Goal: Task Accomplishment & Management: Manage account settings

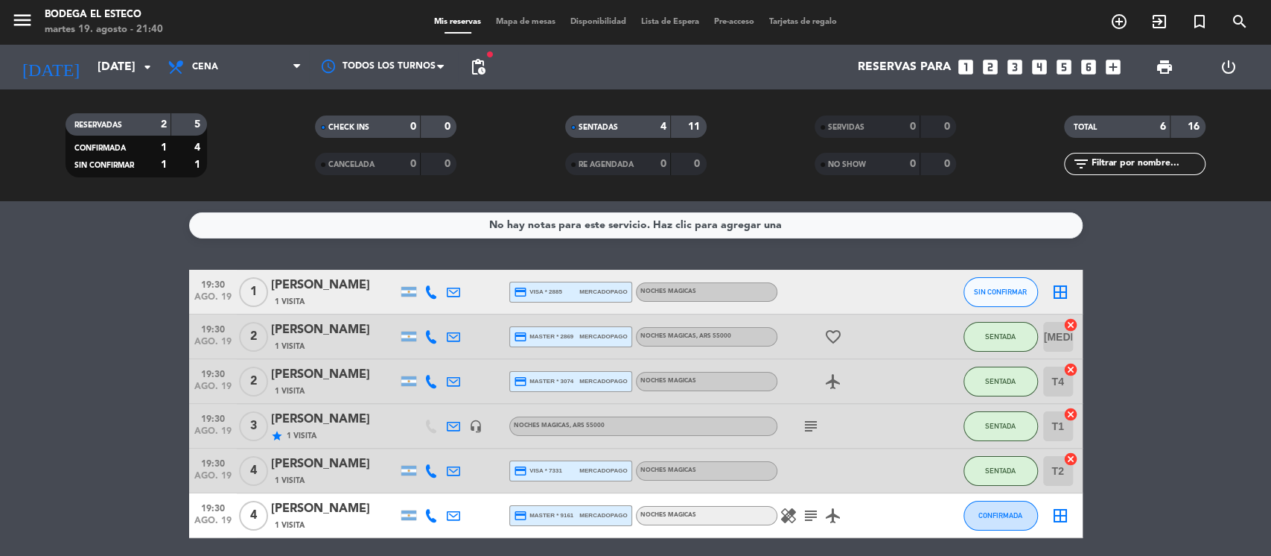
click at [457, 333] on icon at bounding box center [453, 336] width 13 height 13
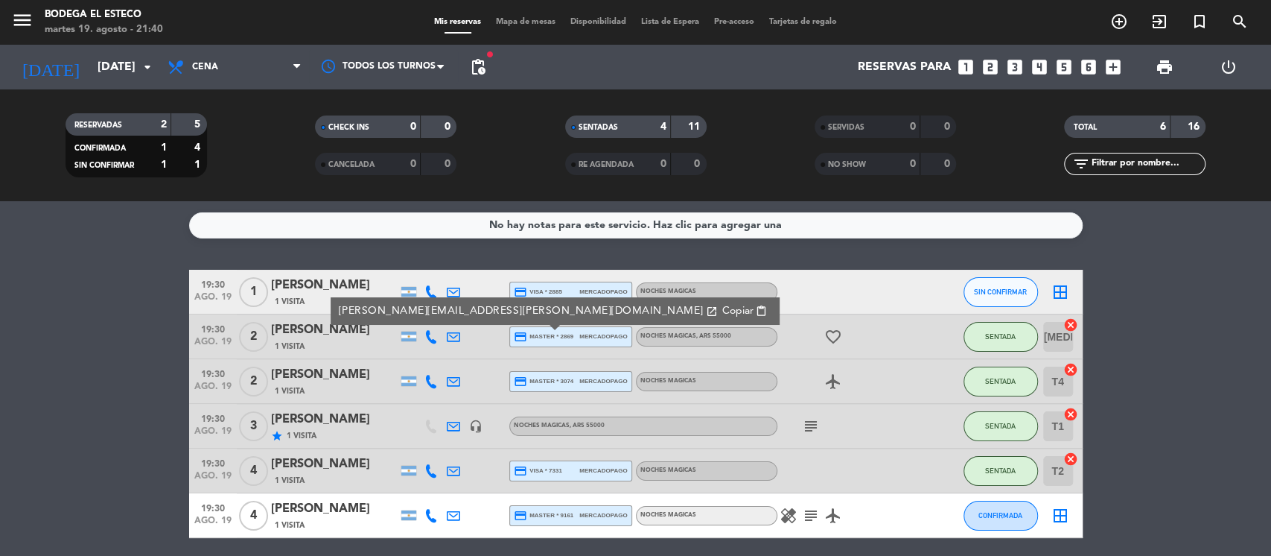
click at [572, 307] on div "[PERSON_NAME][EMAIL_ADDRESS][PERSON_NAME][DOMAIN_NAME] open_in_new Copiar conte…" at bounding box center [555, 311] width 449 height 28
click at [756, 311] on span "content_paste" at bounding box center [761, 310] width 11 height 11
click at [1188, 345] on bookings-row "19:30 [DATE] 1 [PERSON_NAME] 1 Visita credit_card visa * 2885 mercadopago NOCHE…" at bounding box center [635, 404] width 1271 height 268
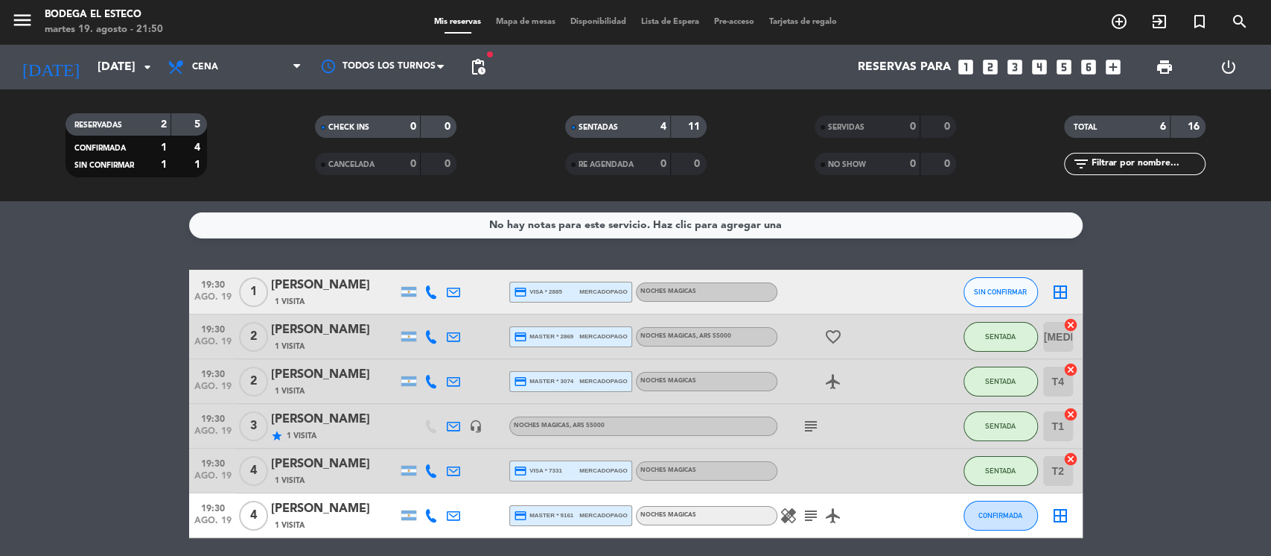
scroll to position [57, 0]
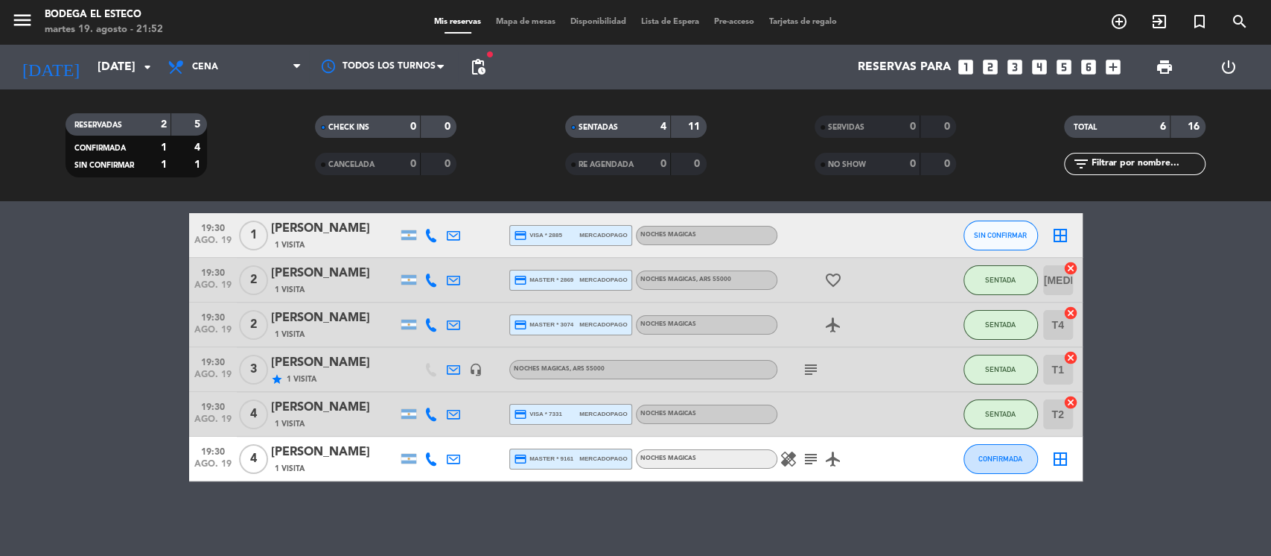
click at [814, 460] on icon "subject" at bounding box center [811, 459] width 18 height 18
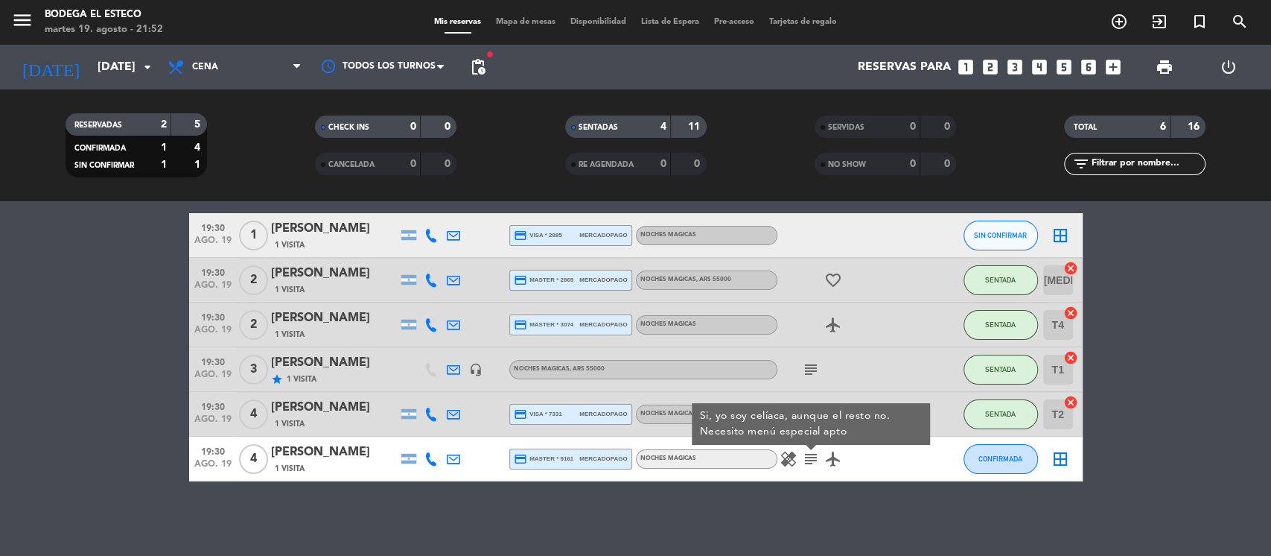
click at [451, 459] on icon at bounding box center [453, 458] width 13 height 13
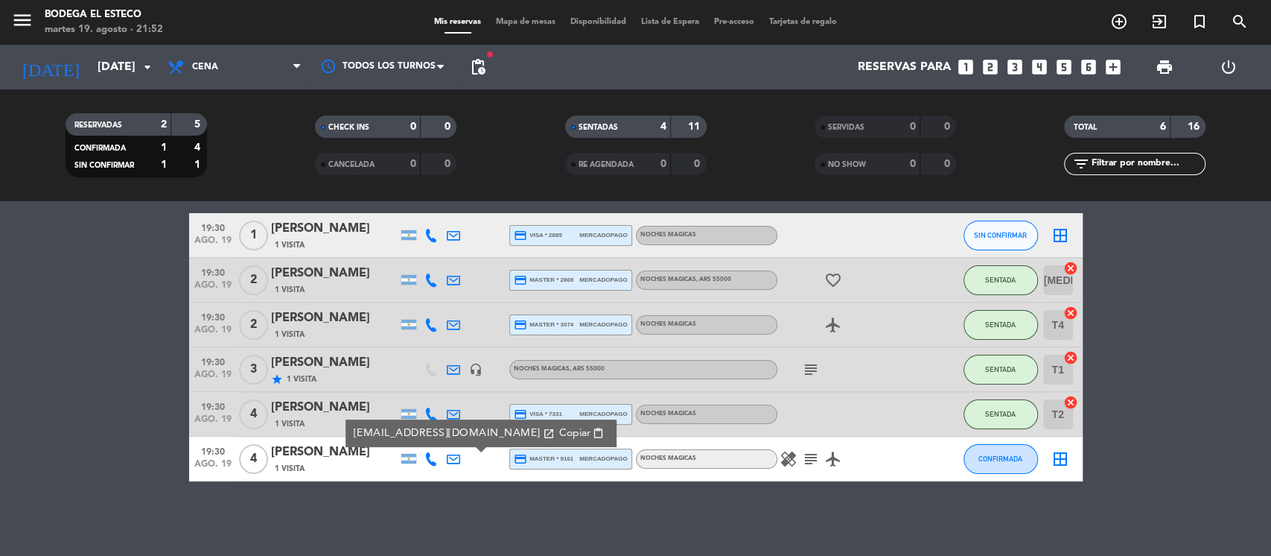
click at [593, 428] on span "content_paste" at bounding box center [598, 433] width 11 height 11
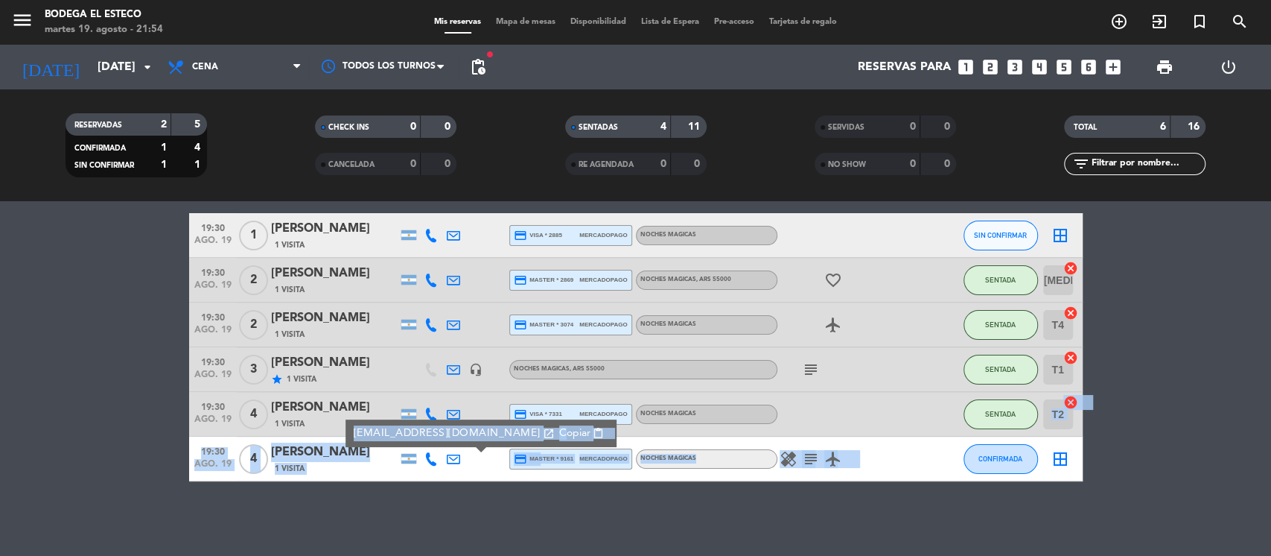
click at [1022, 442] on div "19:30 [DATE] 1 [PERSON_NAME] 1 Visita credit_card visa * 2885 mercadopago NOCHE…" at bounding box center [636, 347] width 894 height 268
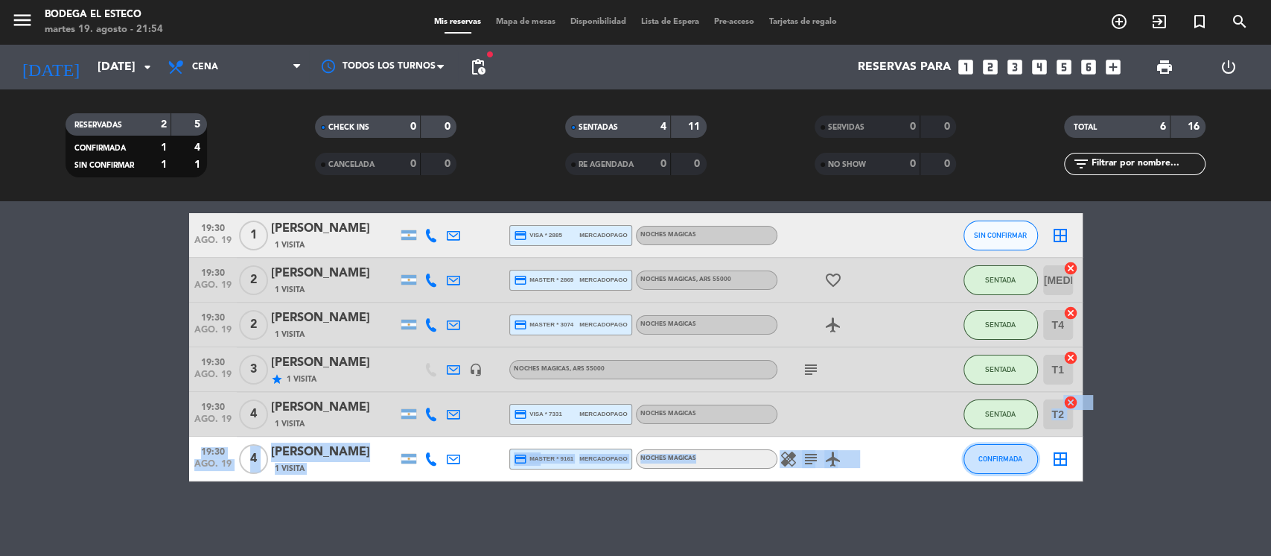
click at [1018, 455] on span "CONFIRMADA" at bounding box center [1001, 458] width 44 height 8
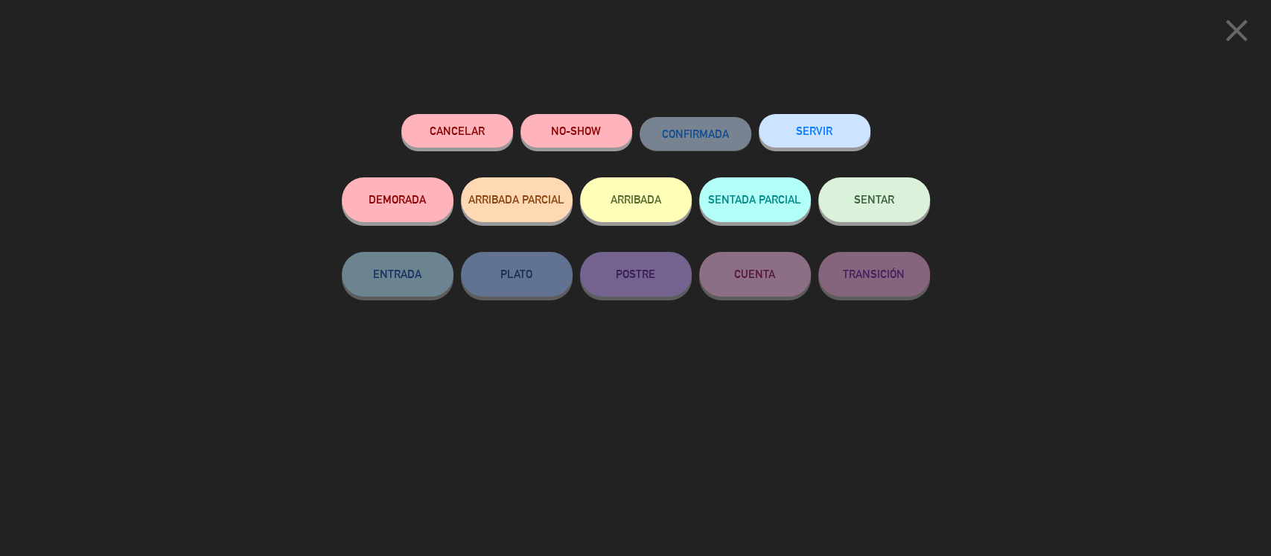
click at [894, 194] on button "SENTAR" at bounding box center [875, 199] width 112 height 45
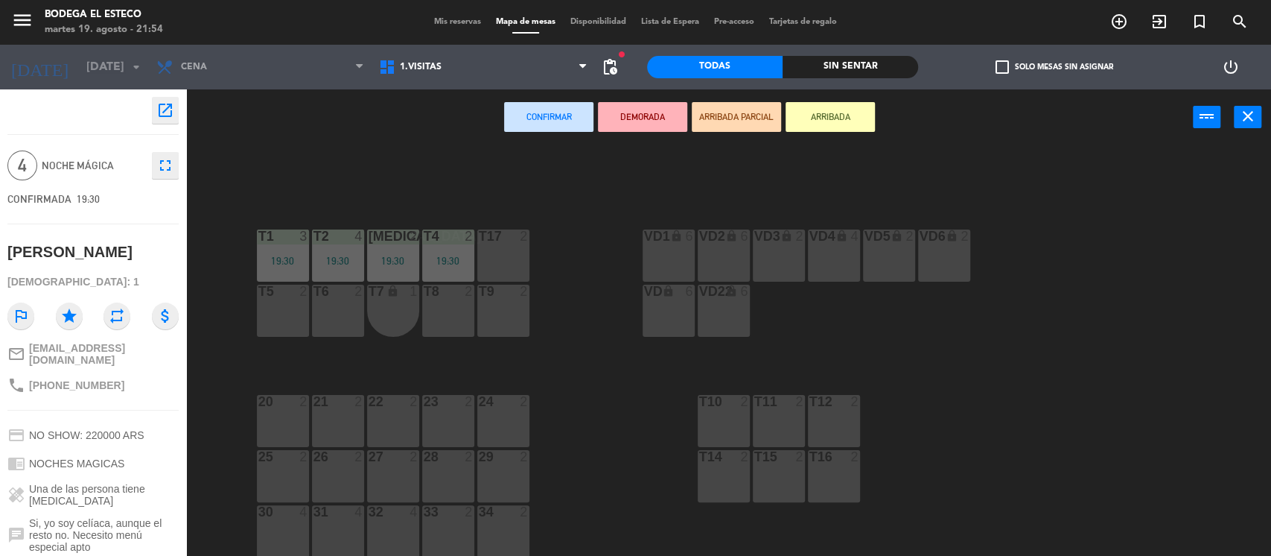
click at [486, 256] on div "T17 2" at bounding box center [503, 255] width 52 height 52
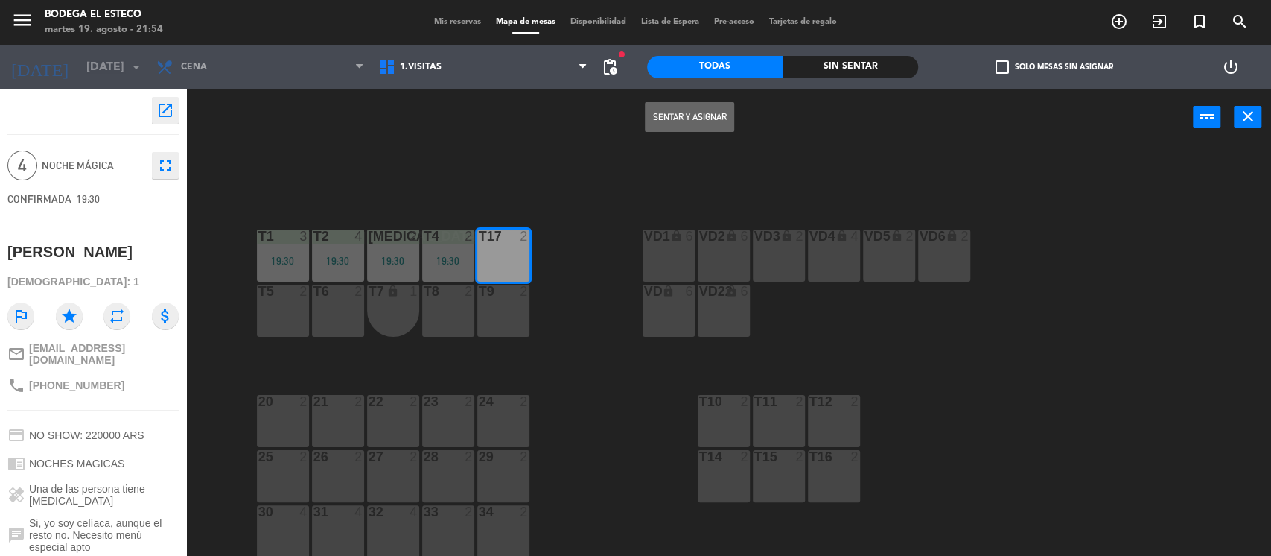
click at [661, 116] on button "Sentar y Asignar" at bounding box center [689, 117] width 89 height 30
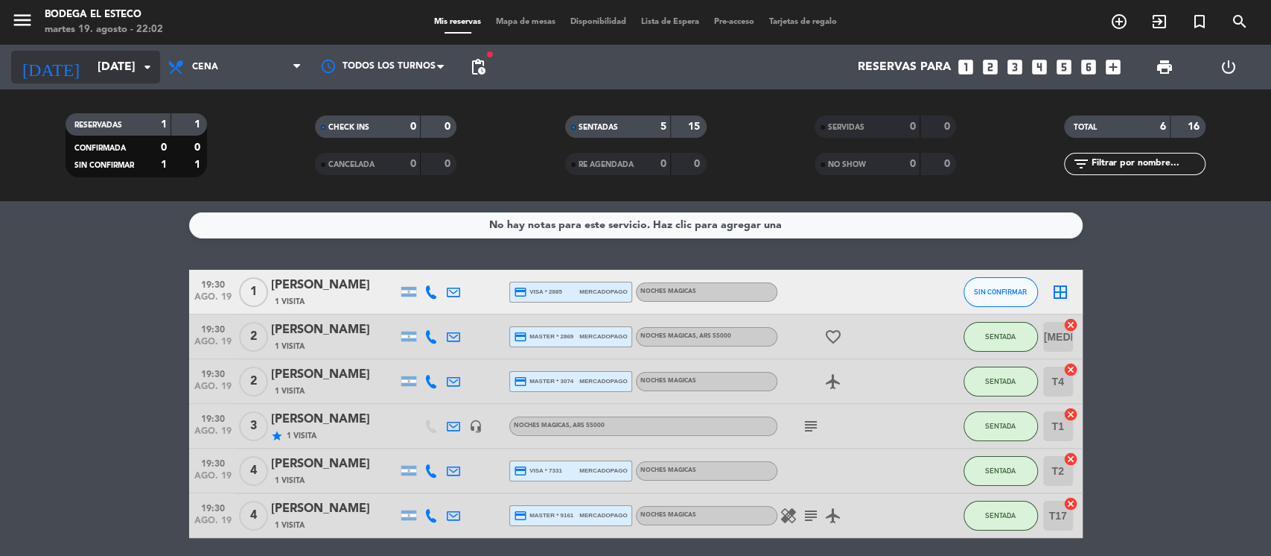
click at [141, 63] on icon "arrow_drop_down" at bounding box center [148, 67] width 18 height 18
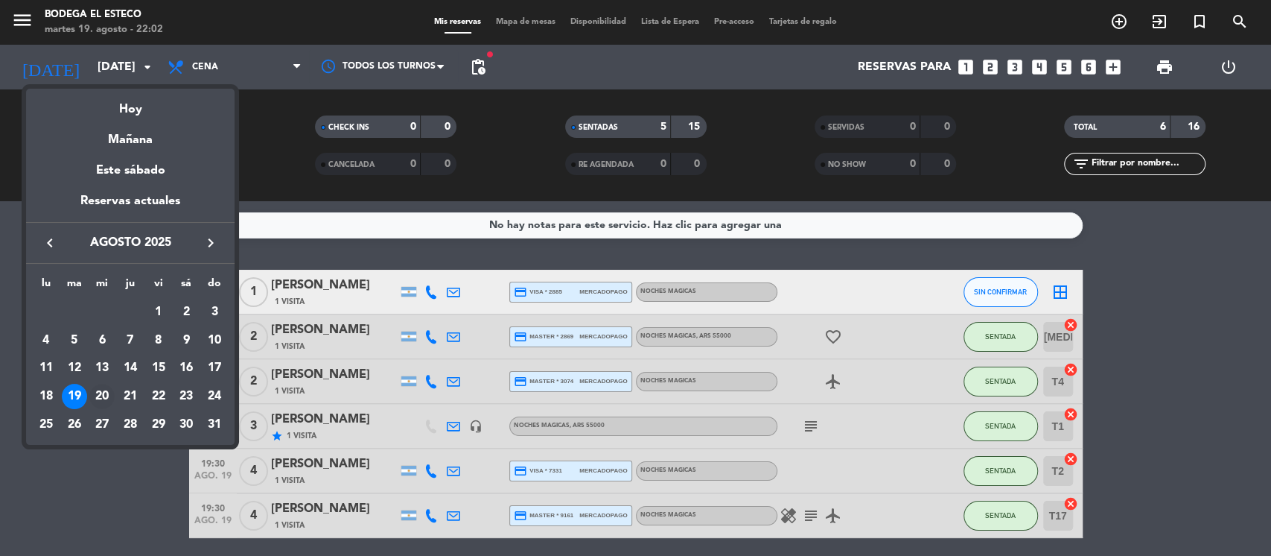
click at [104, 390] on div "20" at bounding box center [101, 396] width 25 height 25
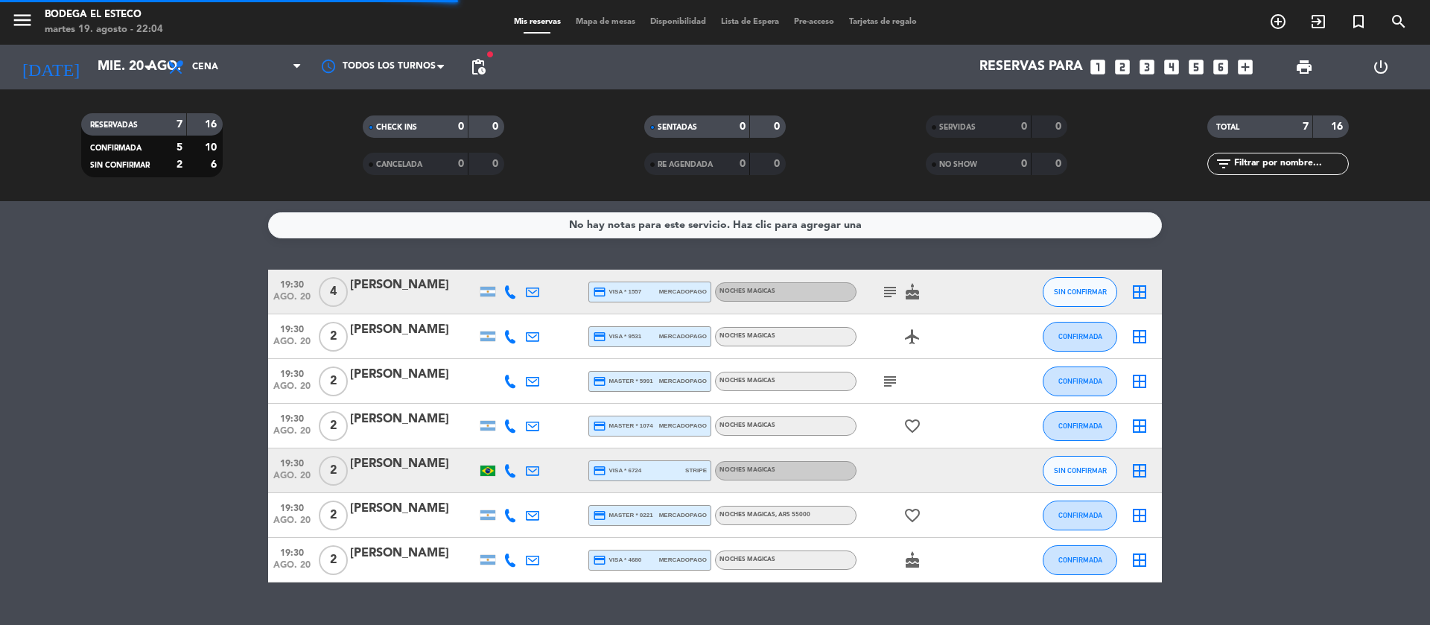
drag, startPoint x: 1037, startPoint y: 3, endPoint x: 156, endPoint y: 402, distance: 967.4
click at [124, 402] on bookings-row "19:30 [DATE] 4 [PERSON_NAME] credit_card visa * 1557 mercadopago NOCHES MAGICAS…" at bounding box center [715, 426] width 1430 height 313
click at [892, 291] on icon "subject" at bounding box center [890, 292] width 18 height 18
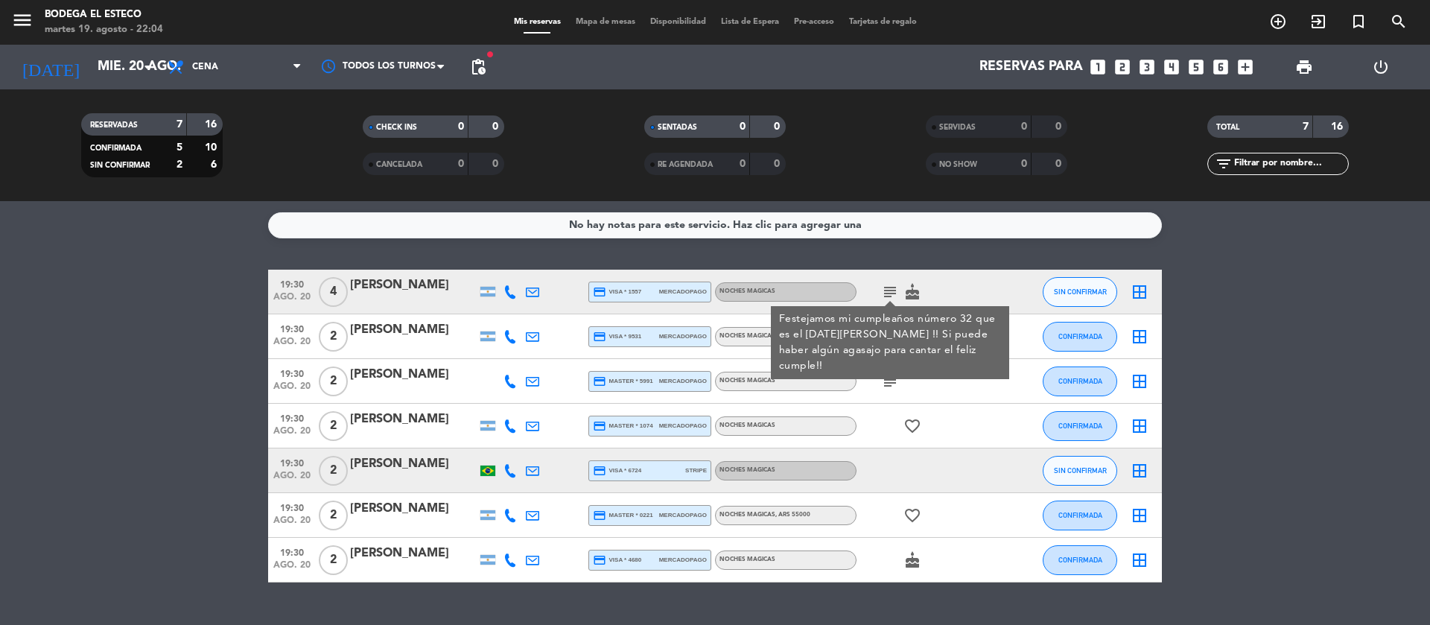
click at [1271, 410] on bookings-row "19:30 [DATE] 4 [PERSON_NAME] credit_card visa * 1557 mercadopago NOCHES MAGICAS…" at bounding box center [715, 426] width 1430 height 313
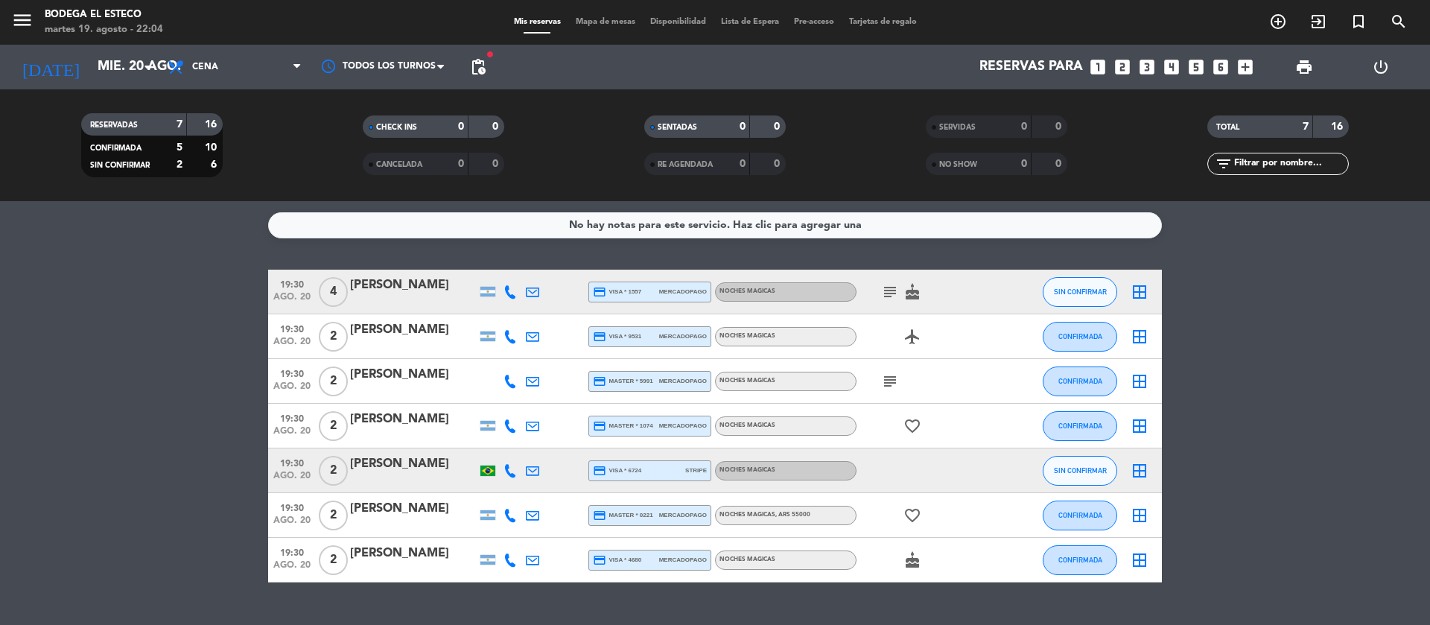
click at [889, 378] on icon "subject" at bounding box center [890, 381] width 18 height 18
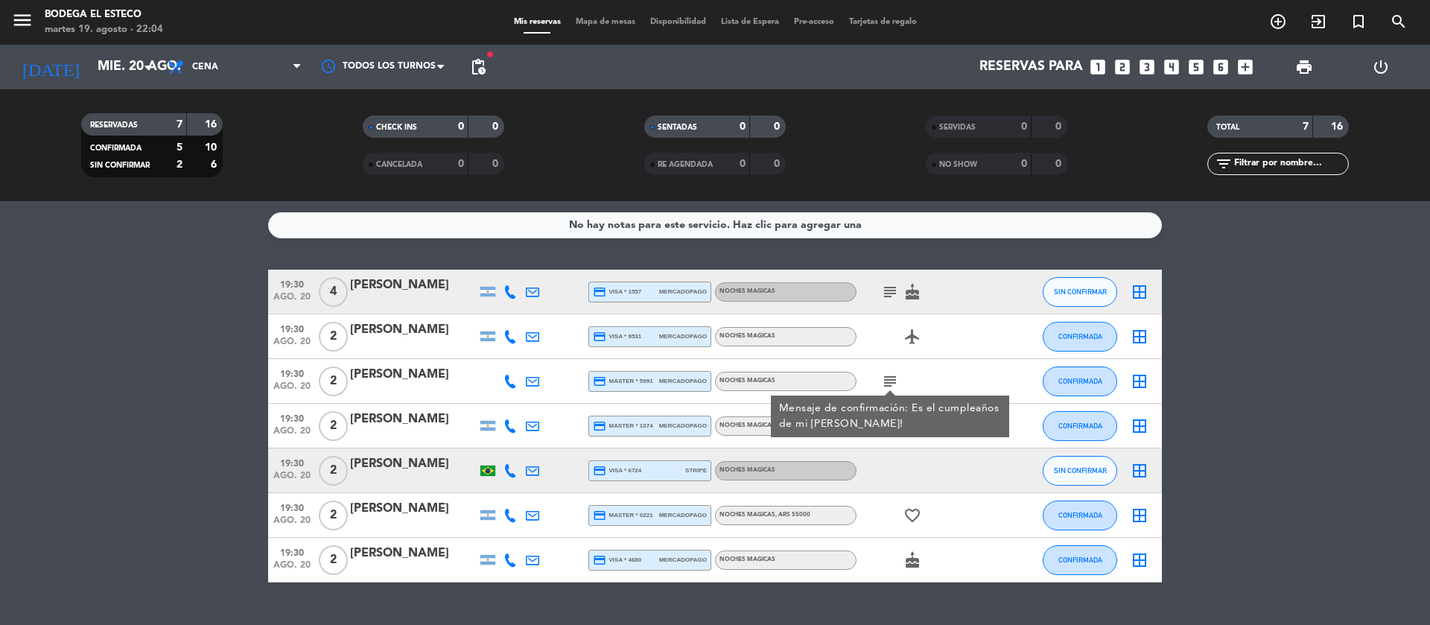
drag, startPoint x: 1240, startPoint y: 419, endPoint x: 1108, endPoint y: 420, distance: 131.8
click at [1241, 419] on bookings-row "19:30 [DATE] 4 [PERSON_NAME] credit_card visa * 1557 mercadopago NOCHES MAGICAS…" at bounding box center [715, 426] width 1430 height 313
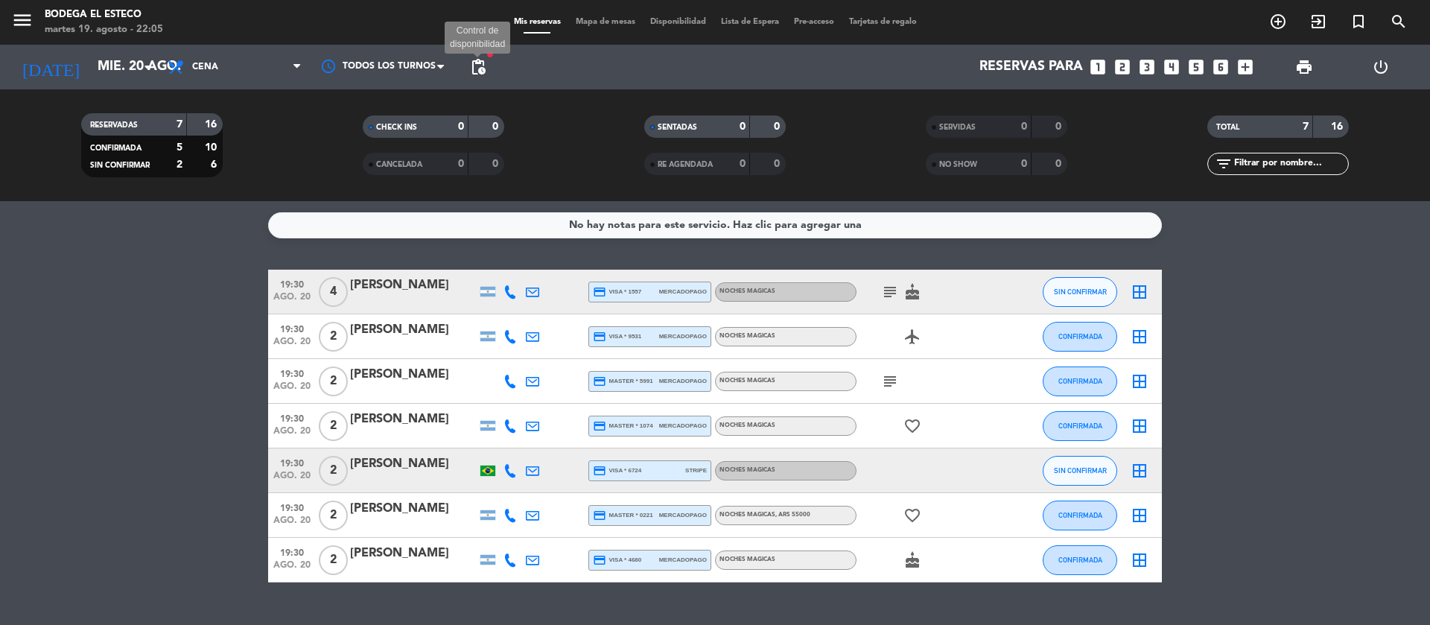
click at [481, 70] on span "pending_actions" at bounding box center [478, 67] width 18 height 18
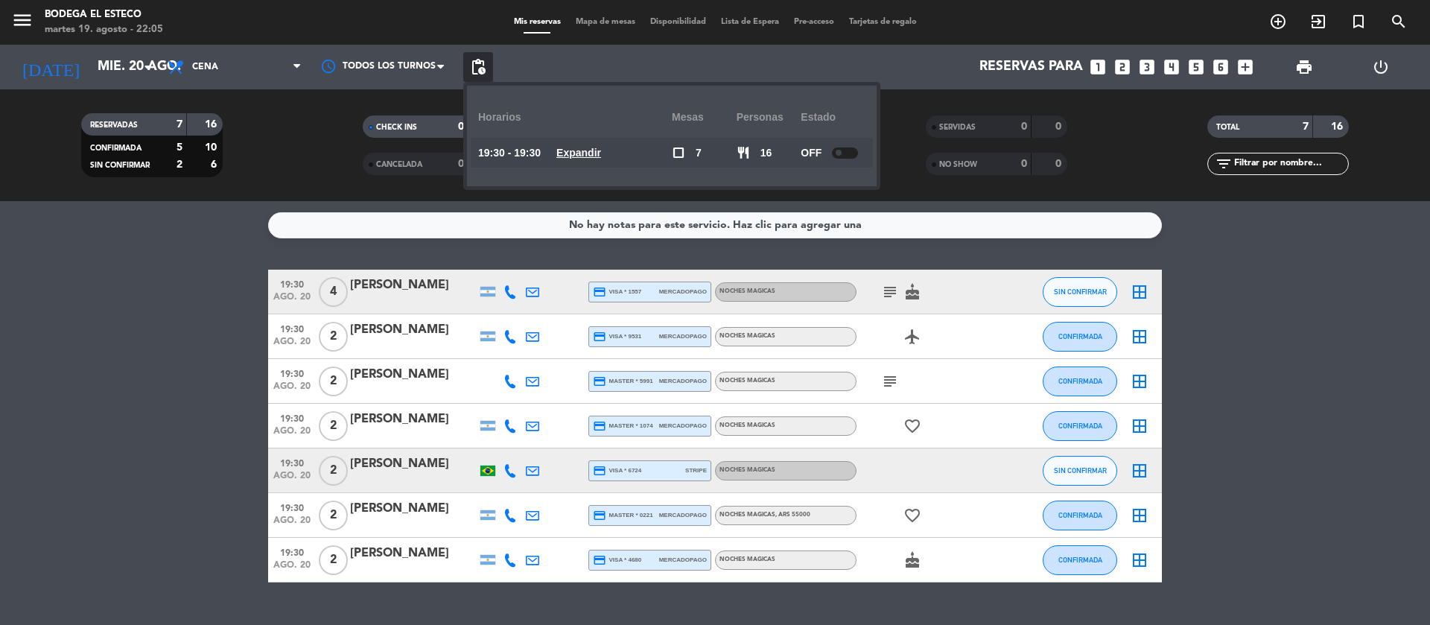
drag, startPoint x: 162, startPoint y: 264, endPoint x: 231, endPoint y: 142, distance: 140.4
click at [167, 261] on div "No hay notas para este servicio. Haz clic para agregar una 19:30 [DATE] 4 [PERS…" at bounding box center [715, 413] width 1430 height 424
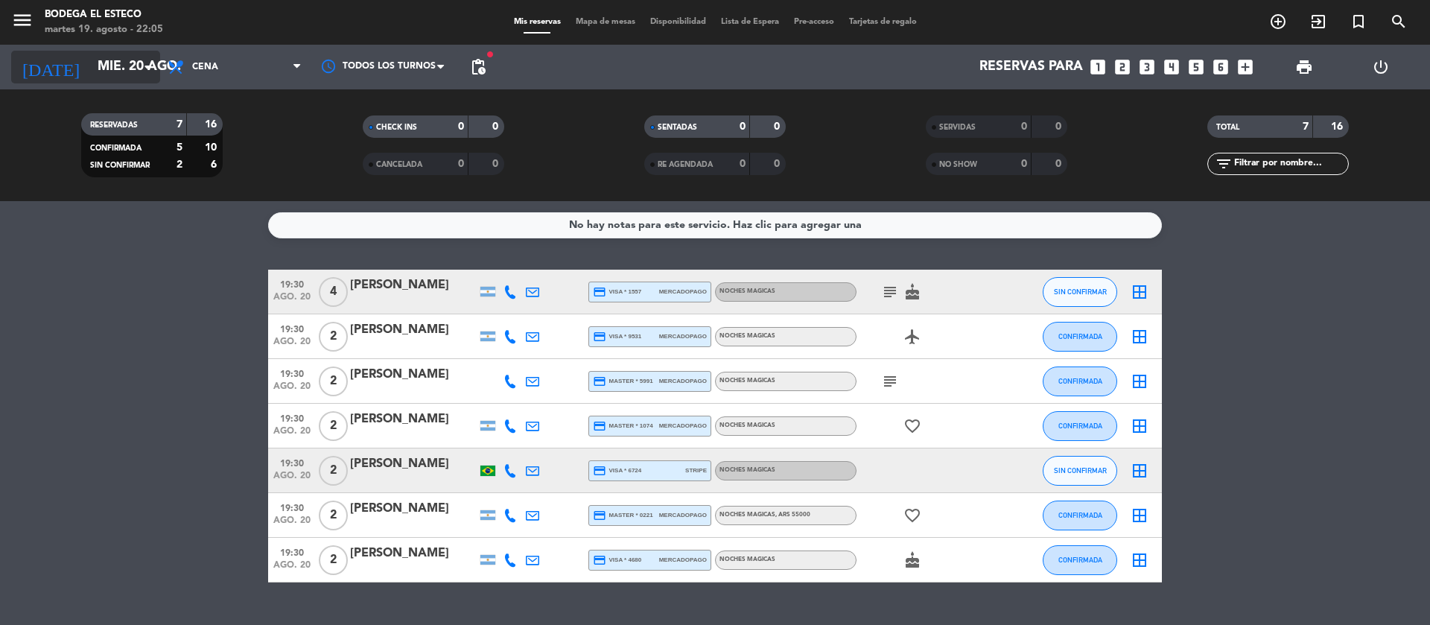
click at [150, 66] on icon "arrow_drop_down" at bounding box center [148, 67] width 18 height 18
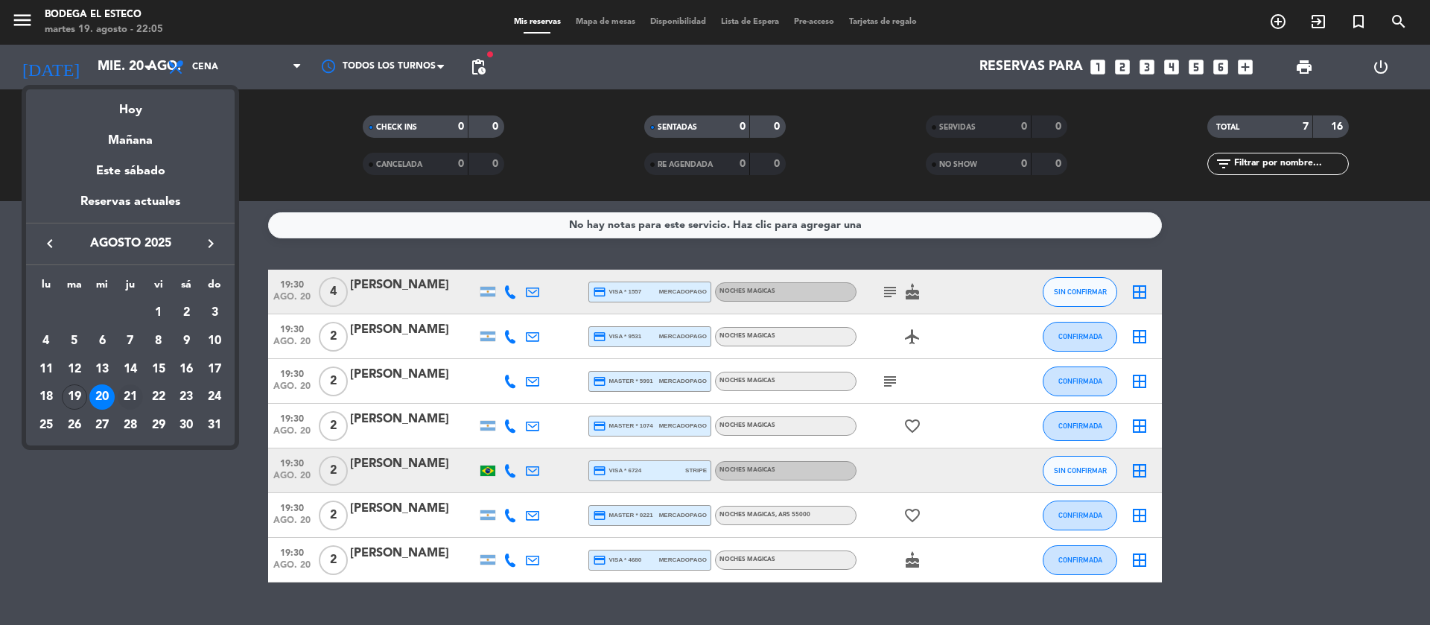
click at [124, 391] on div "21" at bounding box center [130, 396] width 25 height 25
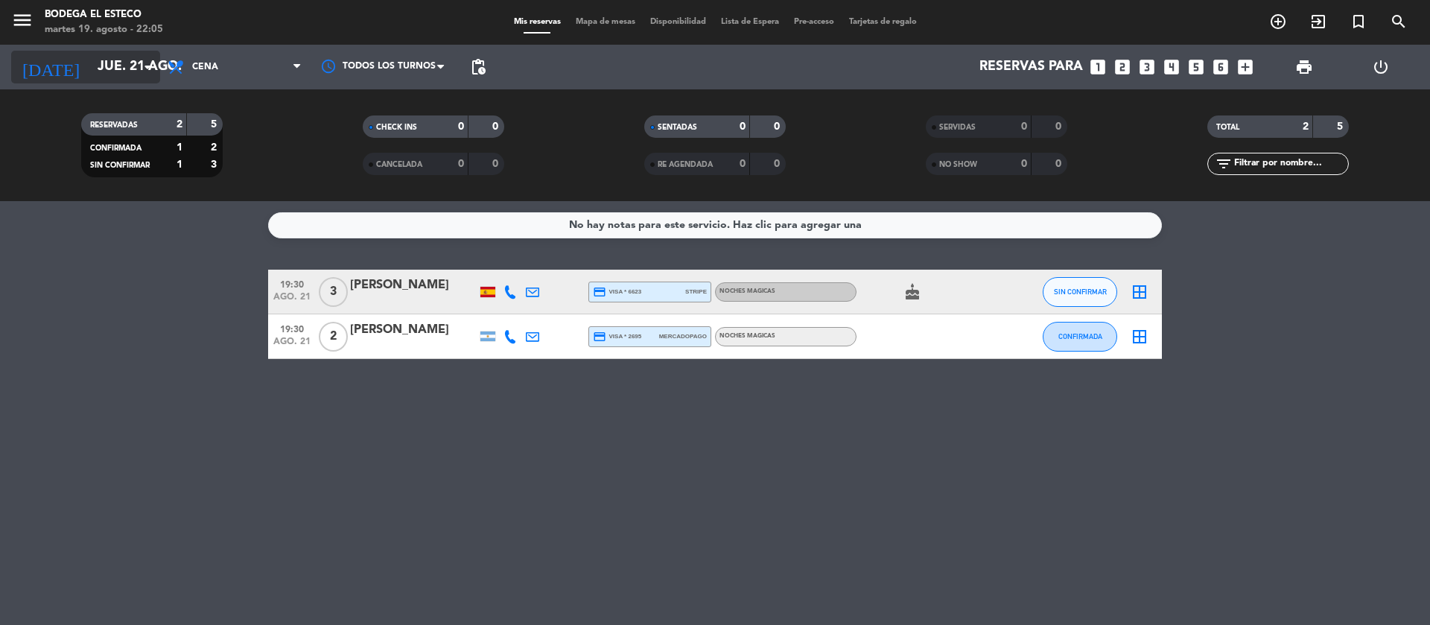
click at [147, 68] on icon "arrow_drop_down" at bounding box center [148, 67] width 18 height 18
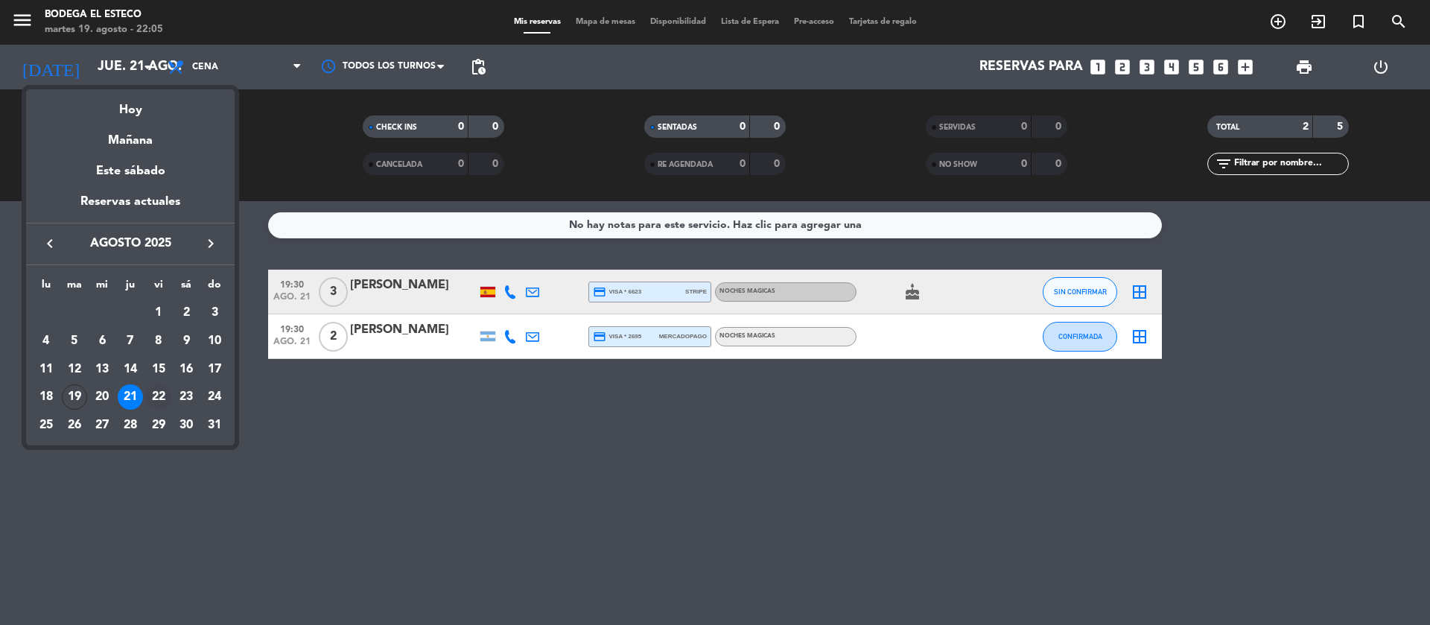
click at [155, 396] on div "22" at bounding box center [158, 396] width 25 height 25
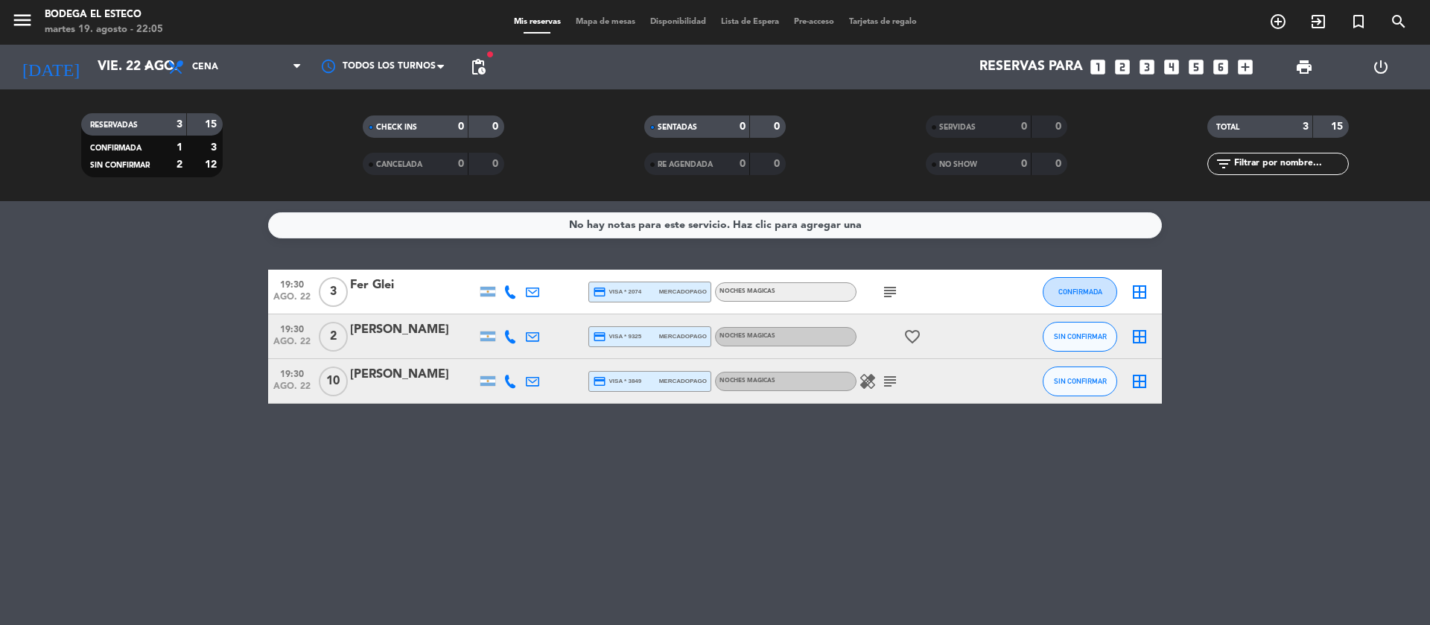
click at [886, 375] on icon "subject" at bounding box center [890, 381] width 18 height 18
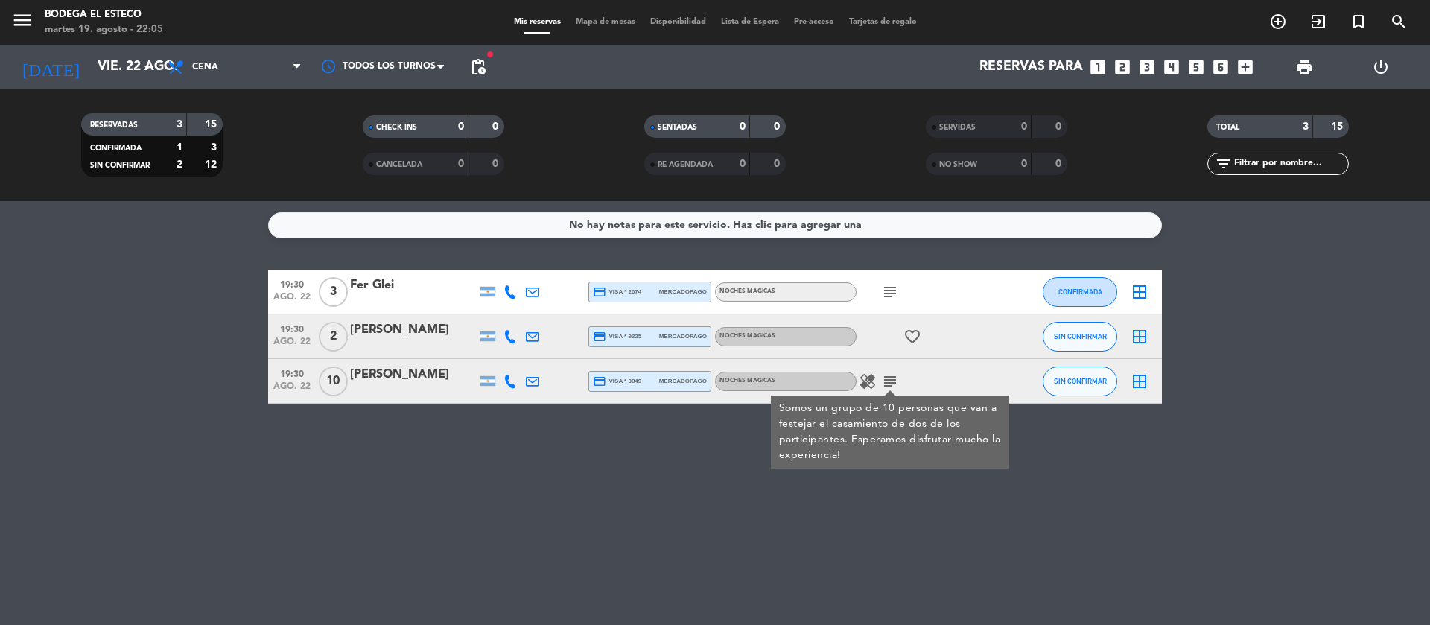
click at [864, 381] on icon "healing" at bounding box center [868, 381] width 18 height 18
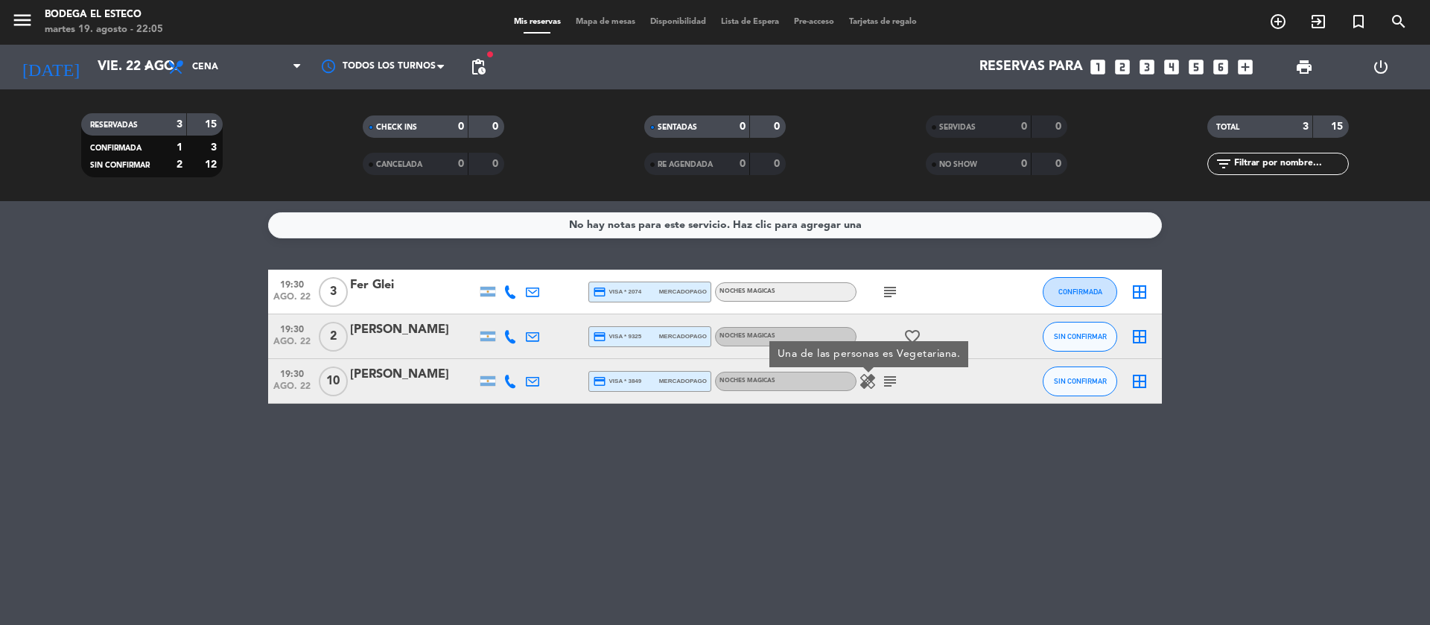
drag, startPoint x: 363, startPoint y: 479, endPoint x: 298, endPoint y: 341, distance: 152.3
click at [362, 477] on div "No hay notas para este servicio. Haz clic para agregar una 19:30 [DATE] 3 Fer G…" at bounding box center [715, 413] width 1430 height 424
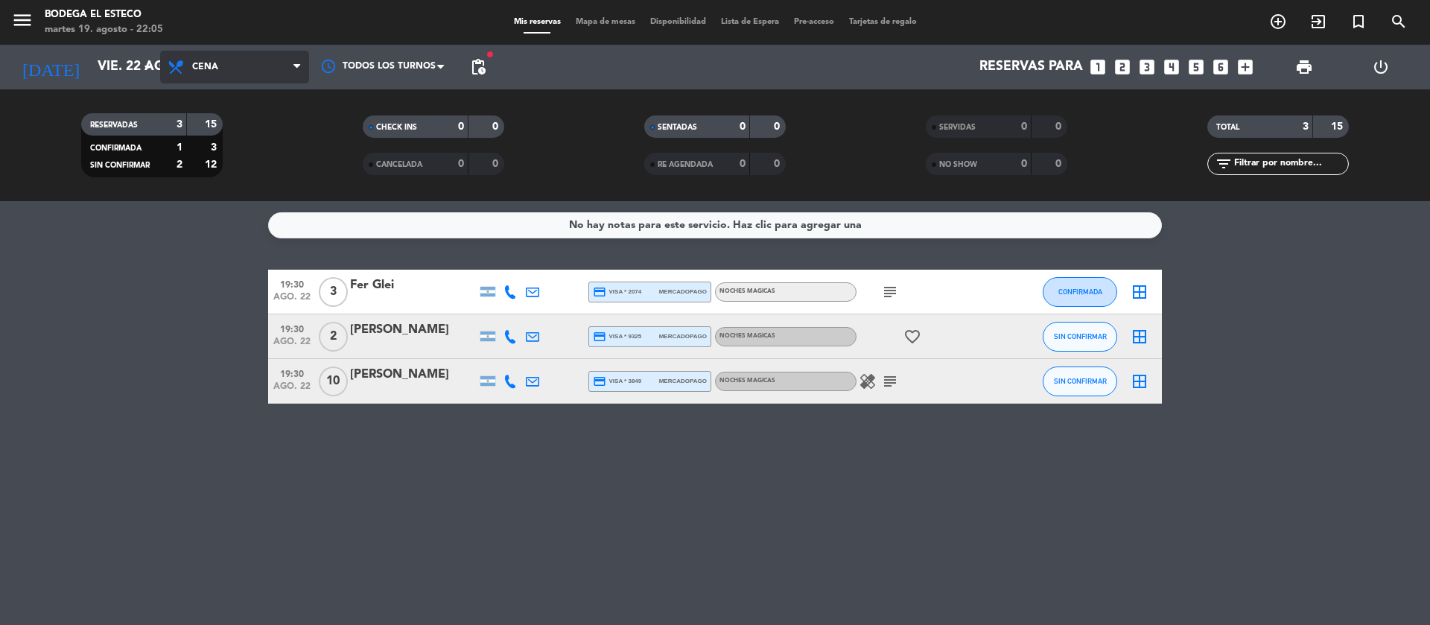
click at [282, 63] on span "Cena" at bounding box center [234, 67] width 149 height 33
click at [126, 71] on input "vie. 22 ago." at bounding box center [176, 67] width 173 height 30
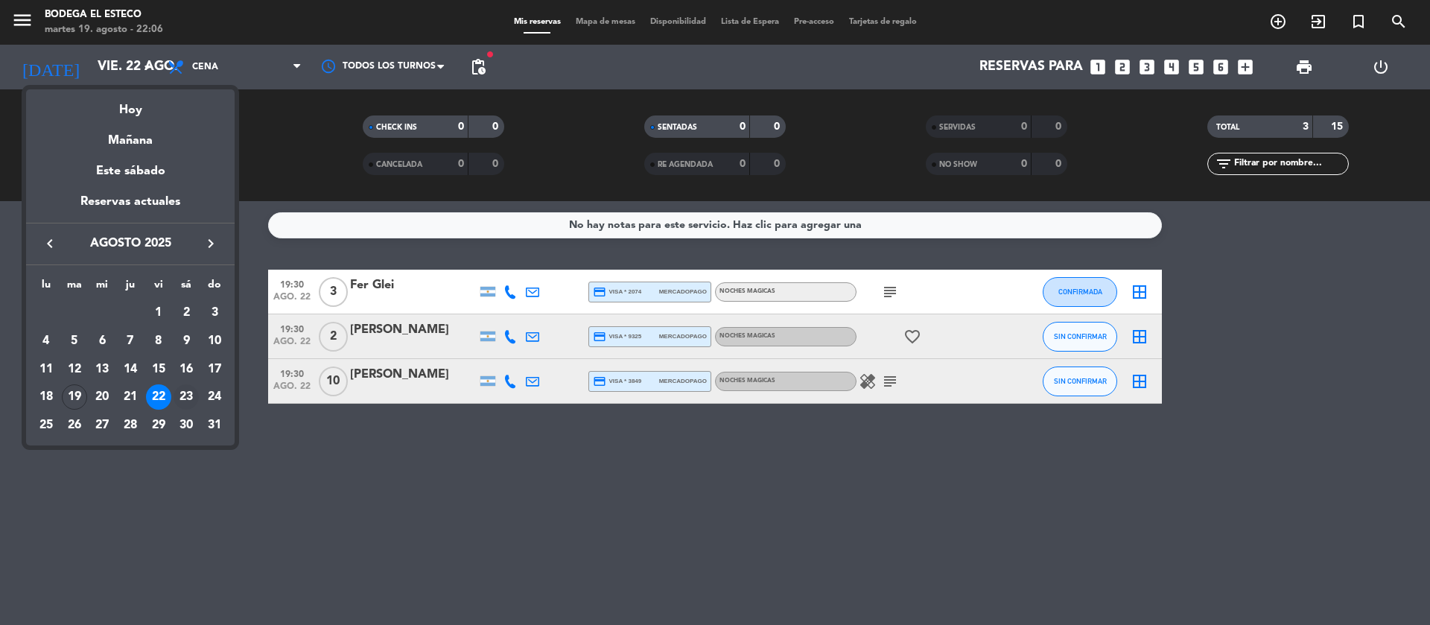
click at [186, 394] on div "23" at bounding box center [186, 396] width 25 height 25
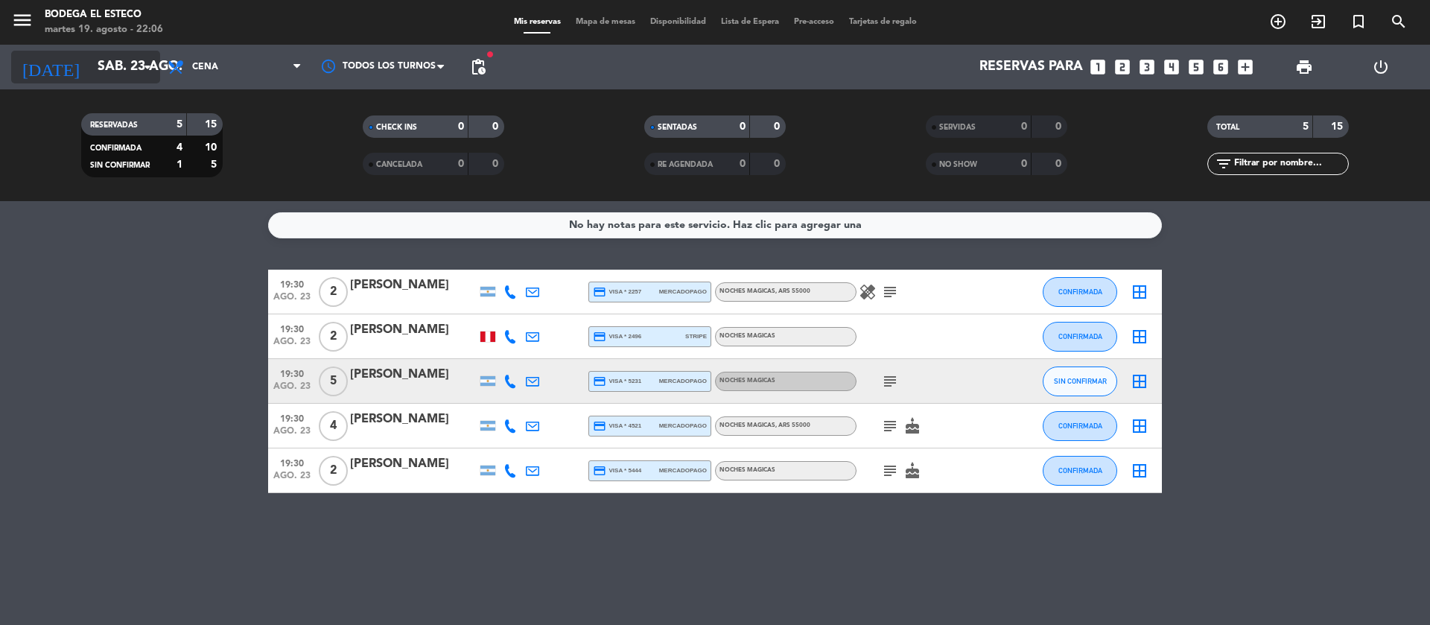
click at [145, 58] on icon "arrow_drop_down" at bounding box center [148, 67] width 18 height 18
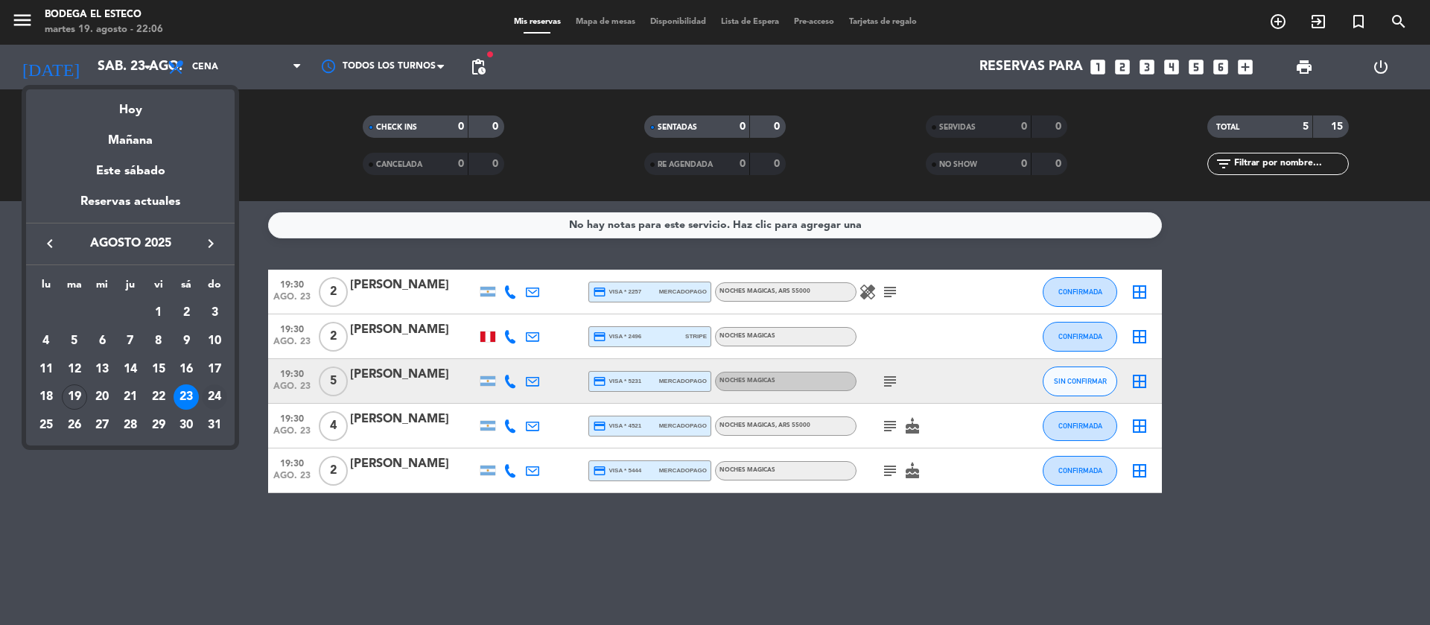
click at [216, 388] on div "24" at bounding box center [214, 396] width 25 height 25
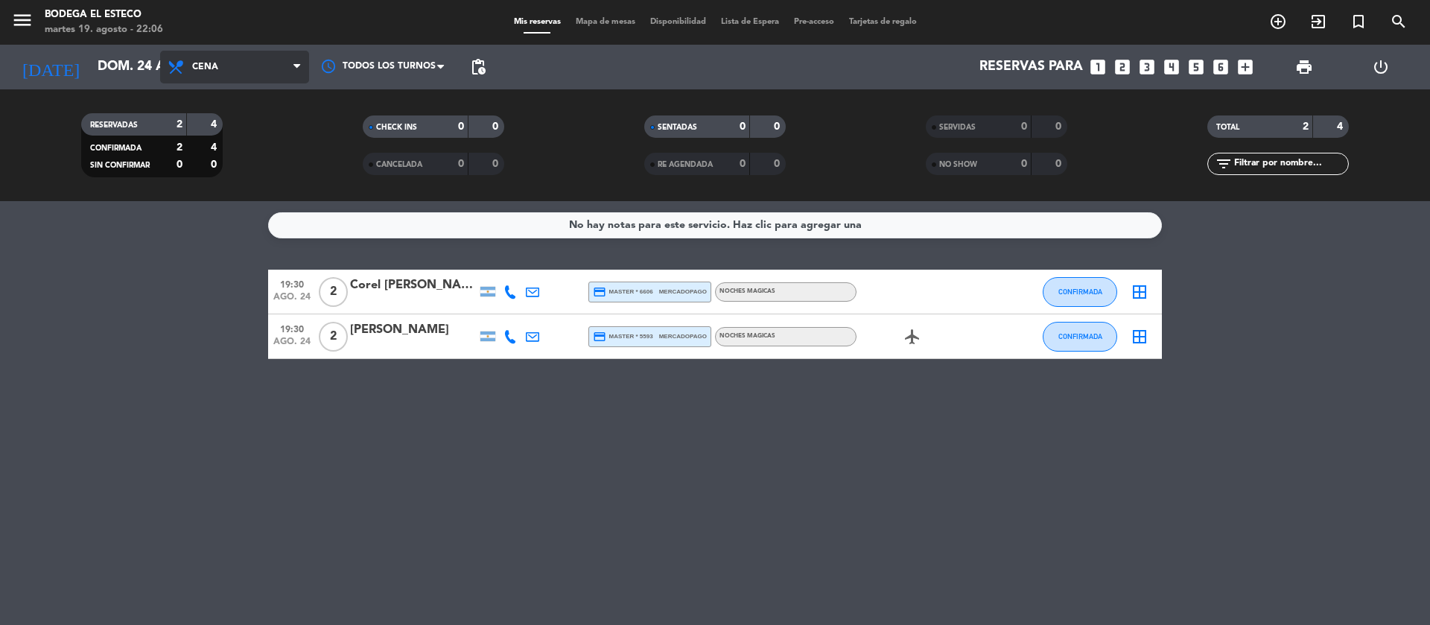
click at [160, 67] on span "Cena" at bounding box center [234, 67] width 149 height 33
click at [145, 55] on input "dom. 24 ago." at bounding box center [176, 67] width 173 height 30
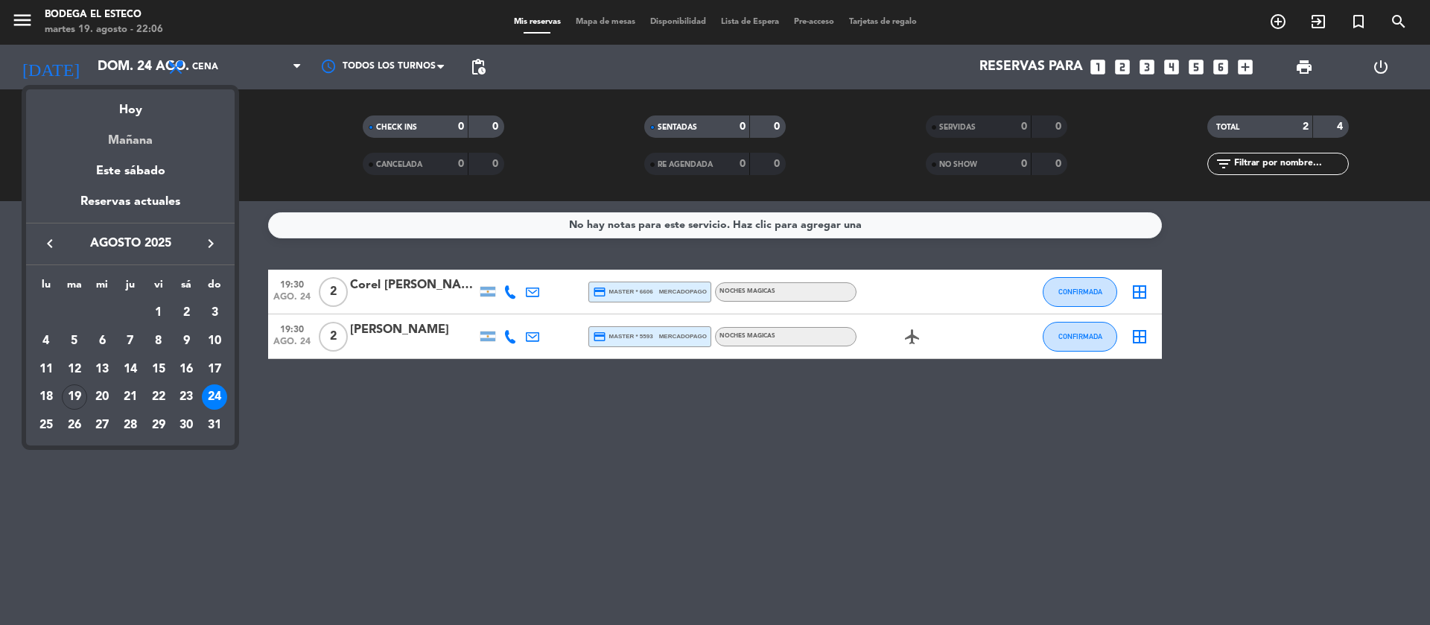
click at [153, 143] on div "Mañana" at bounding box center [130, 135] width 209 height 31
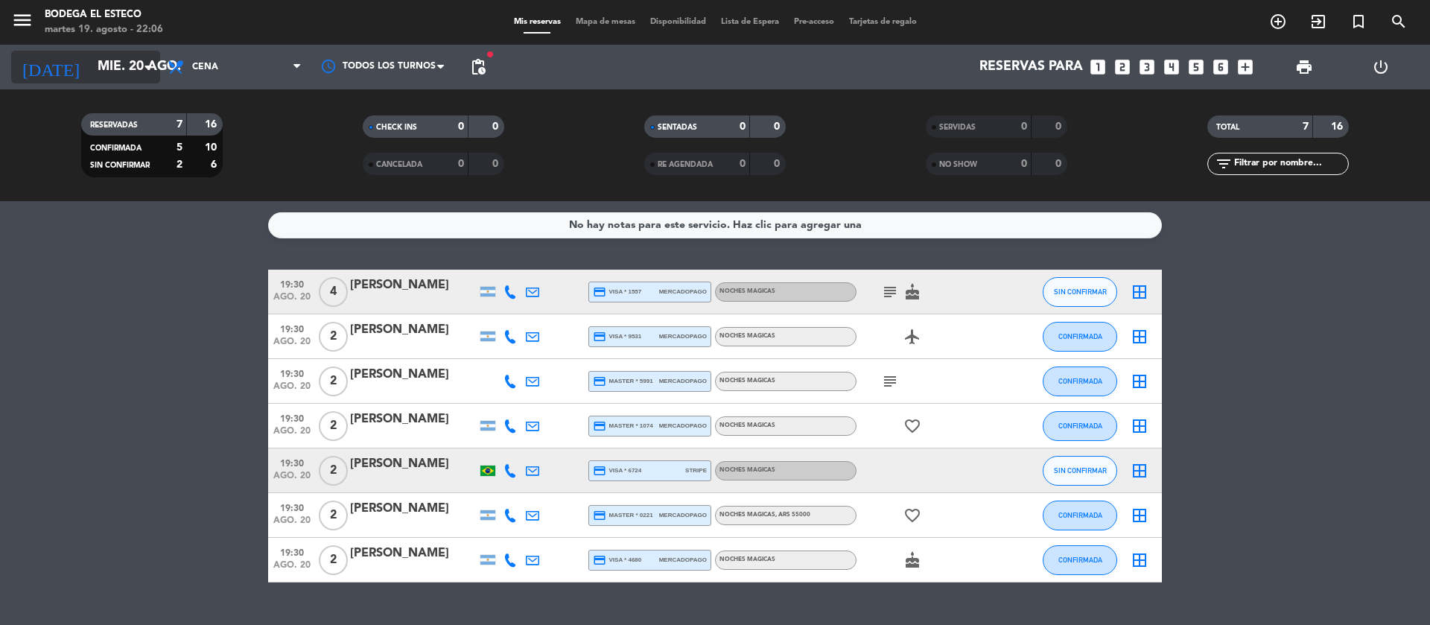
click at [132, 68] on input "mié. 20 ago." at bounding box center [176, 67] width 173 height 30
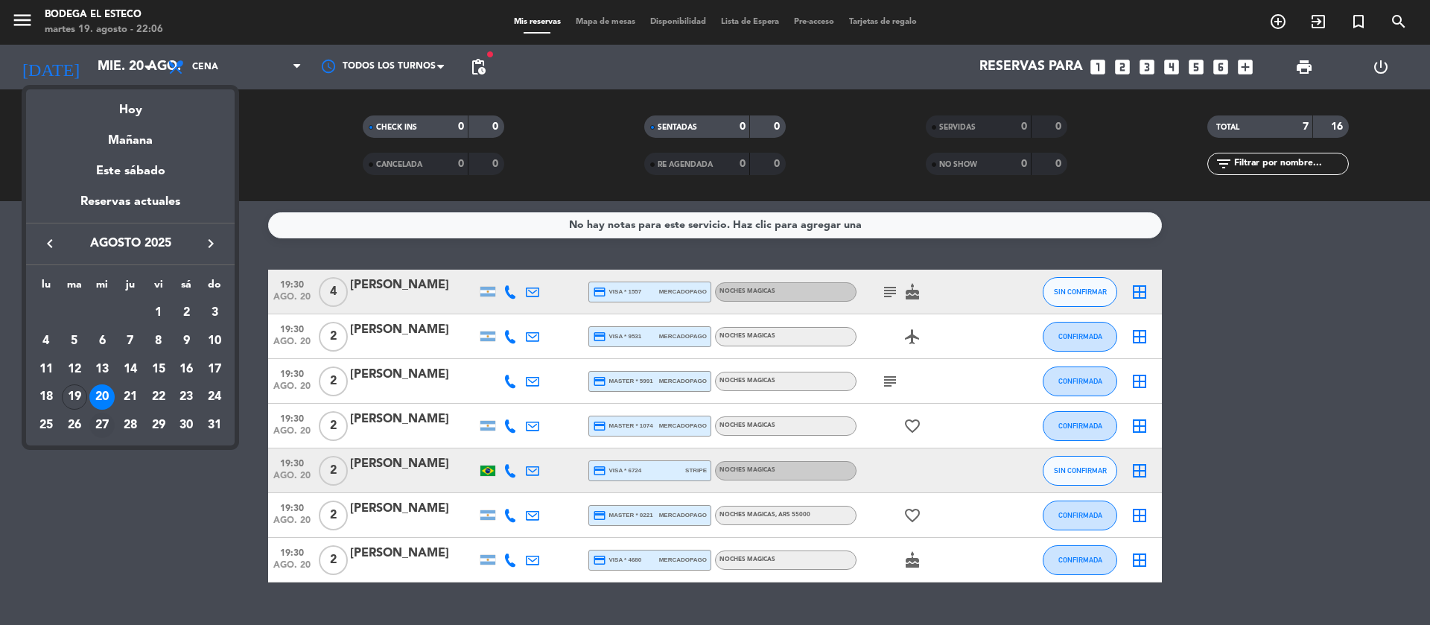
click at [106, 426] on div "27" at bounding box center [101, 425] width 25 height 25
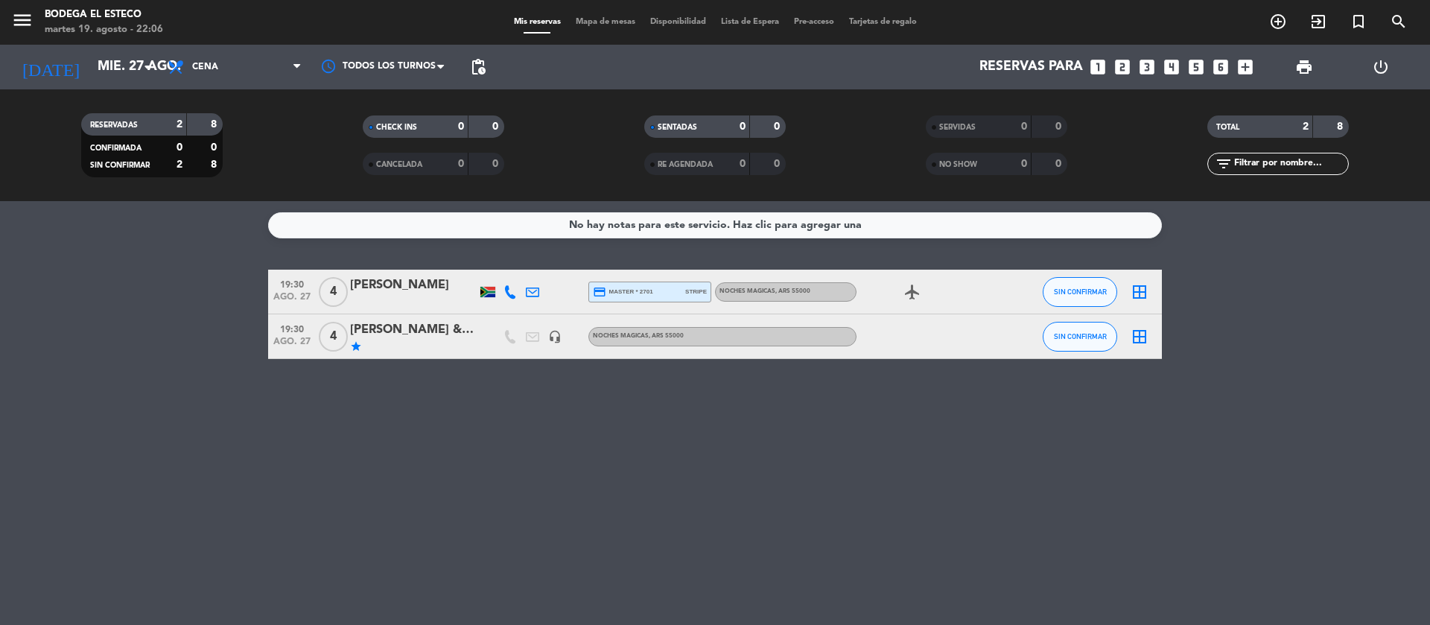
click at [489, 292] on div at bounding box center [487, 292] width 15 height 10
click at [450, 325] on div "[PERSON_NAME] & [PERSON_NAME] MKT :)" at bounding box center [413, 329] width 127 height 19
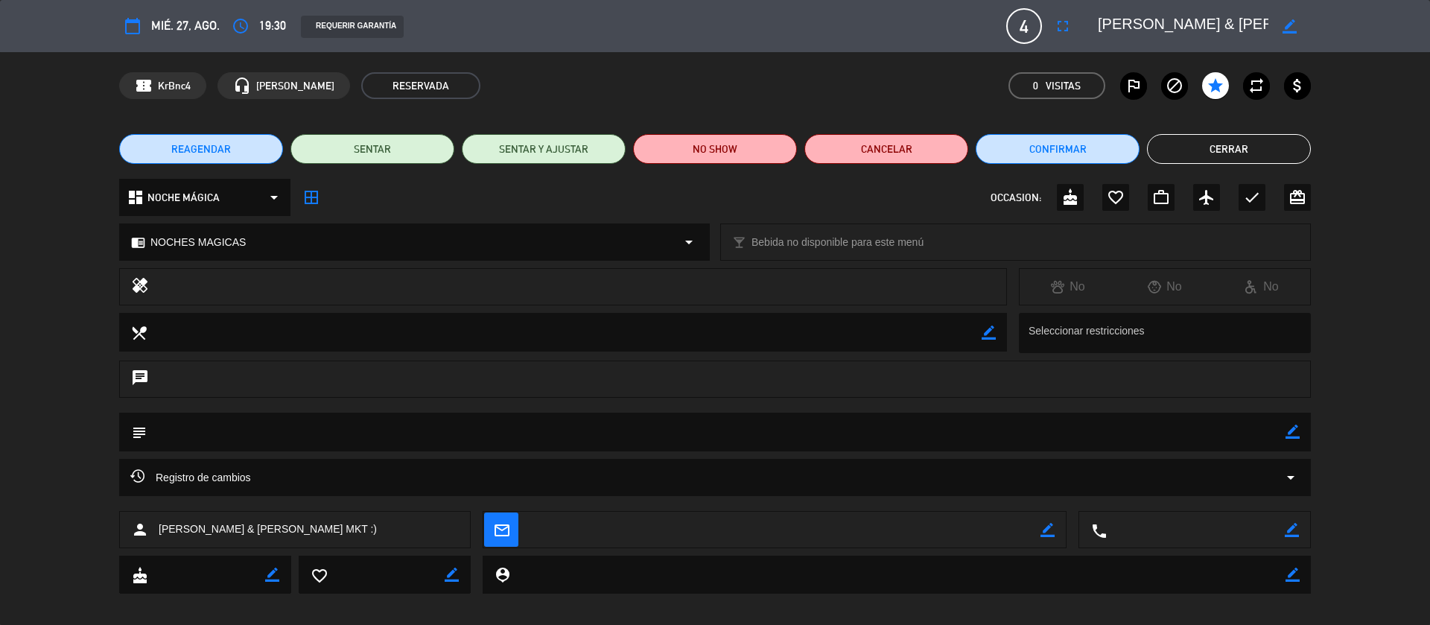
scroll to position [13, 0]
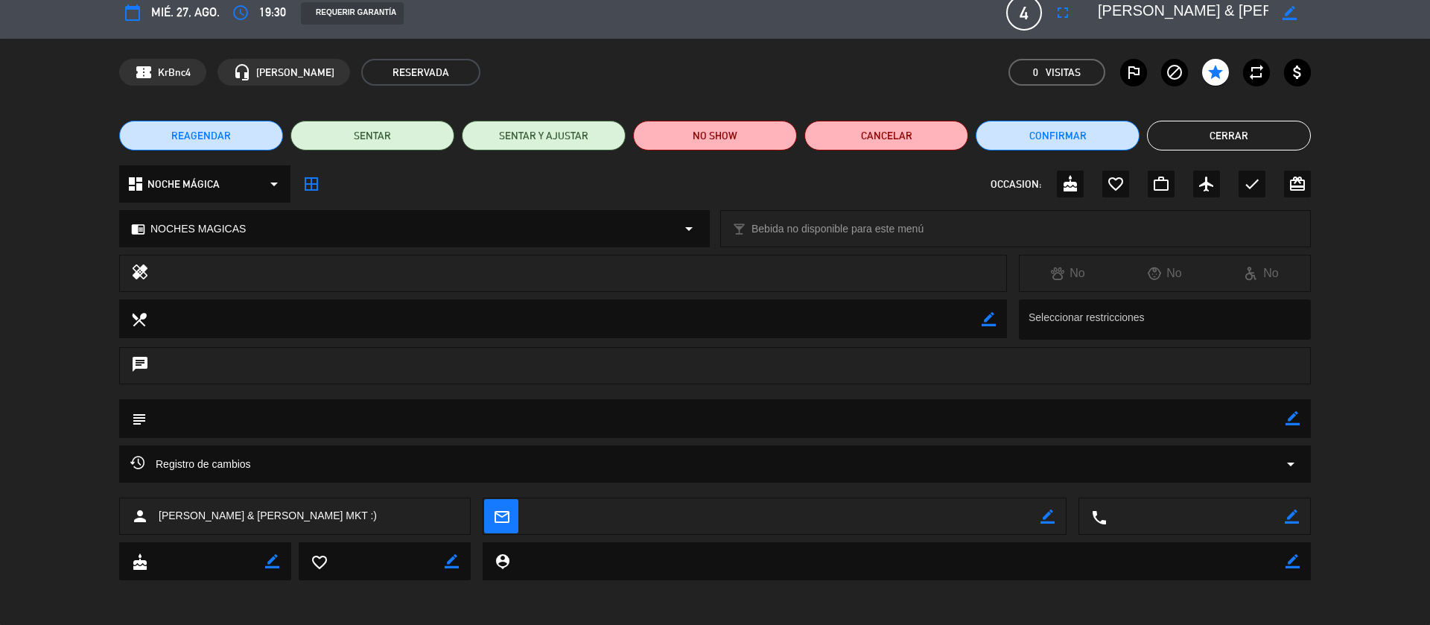
click at [1271, 137] on button "Cerrar" at bounding box center [1229, 136] width 164 height 30
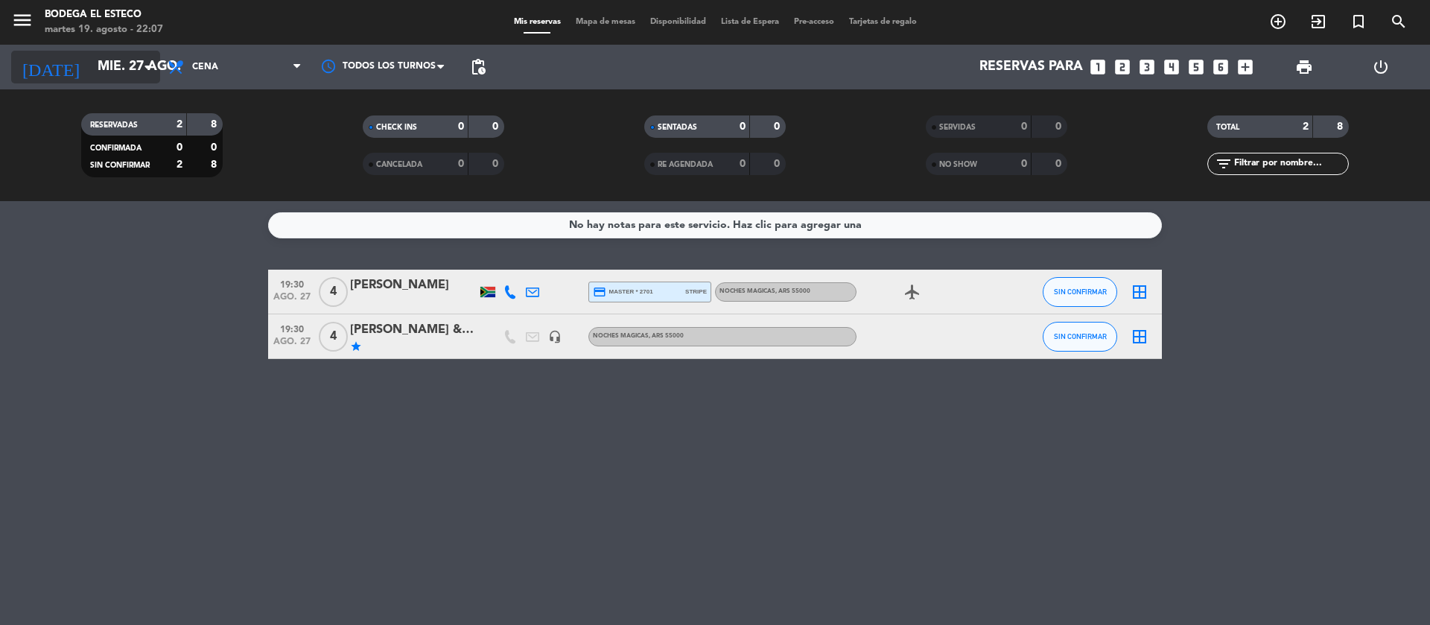
click at [146, 64] on icon "arrow_drop_down" at bounding box center [148, 67] width 18 height 18
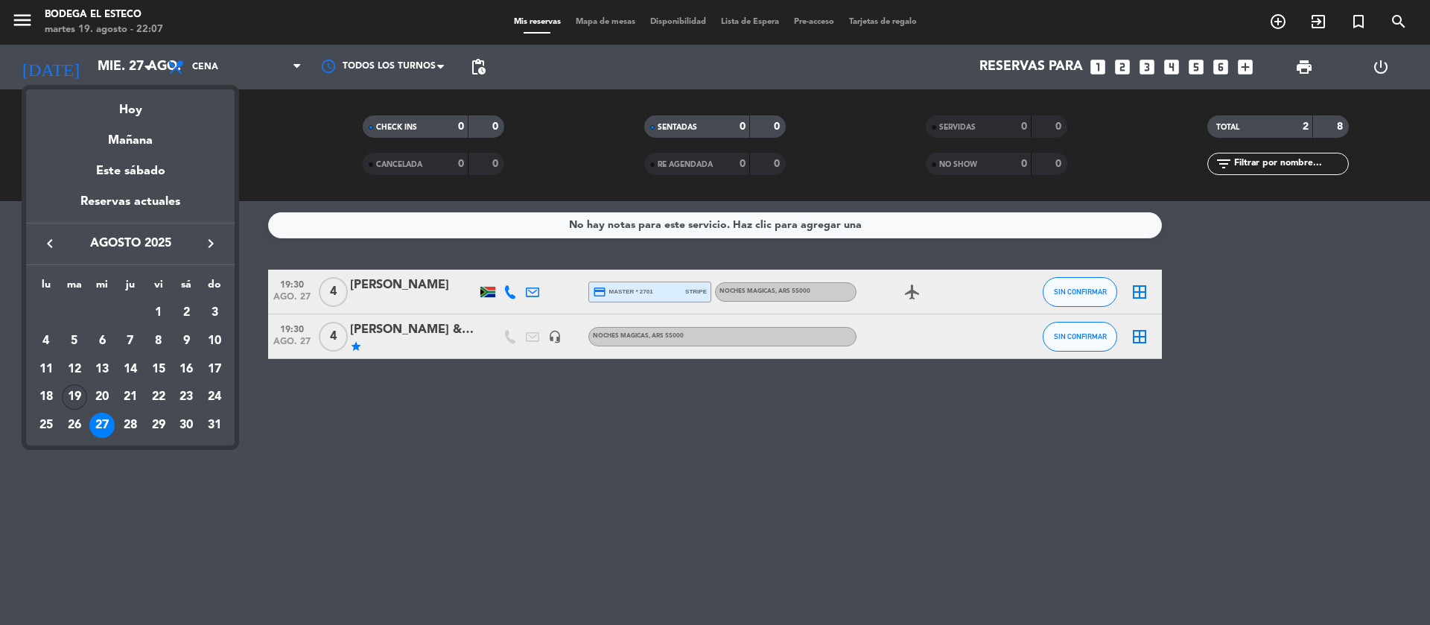
click at [76, 390] on div "19" at bounding box center [74, 396] width 25 height 25
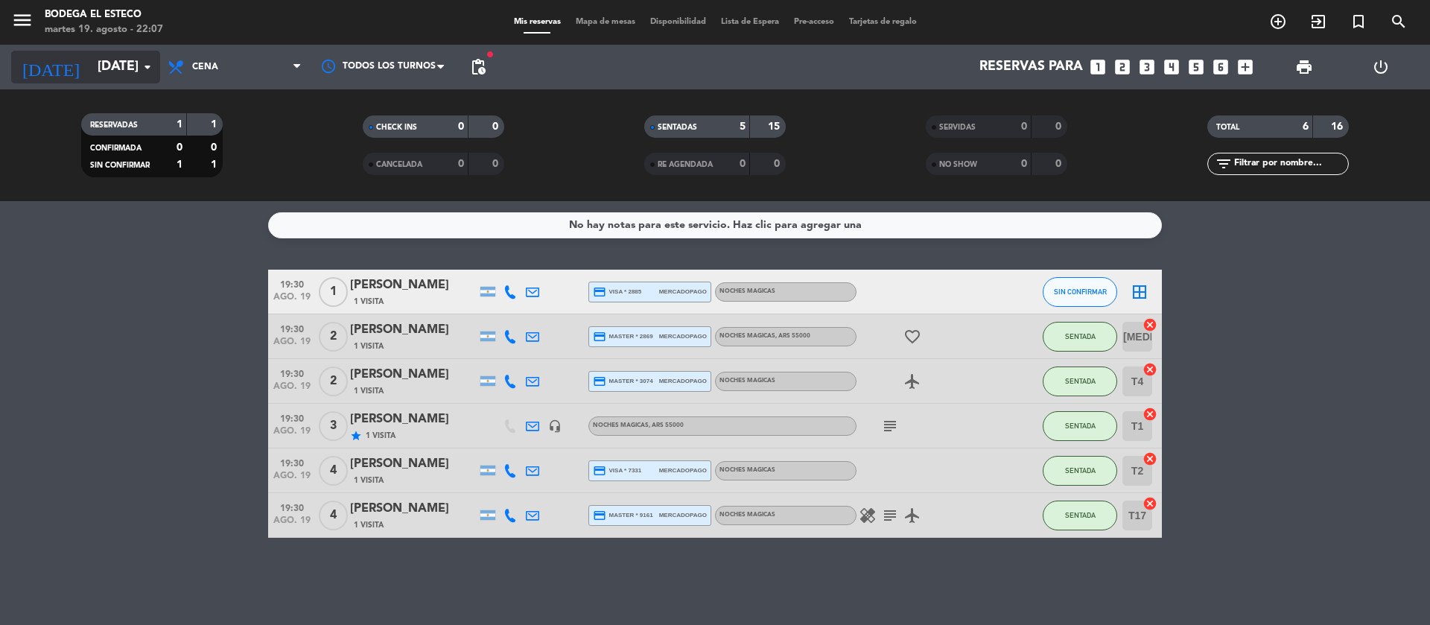
click at [112, 63] on input "[DATE]" at bounding box center [176, 67] width 173 height 30
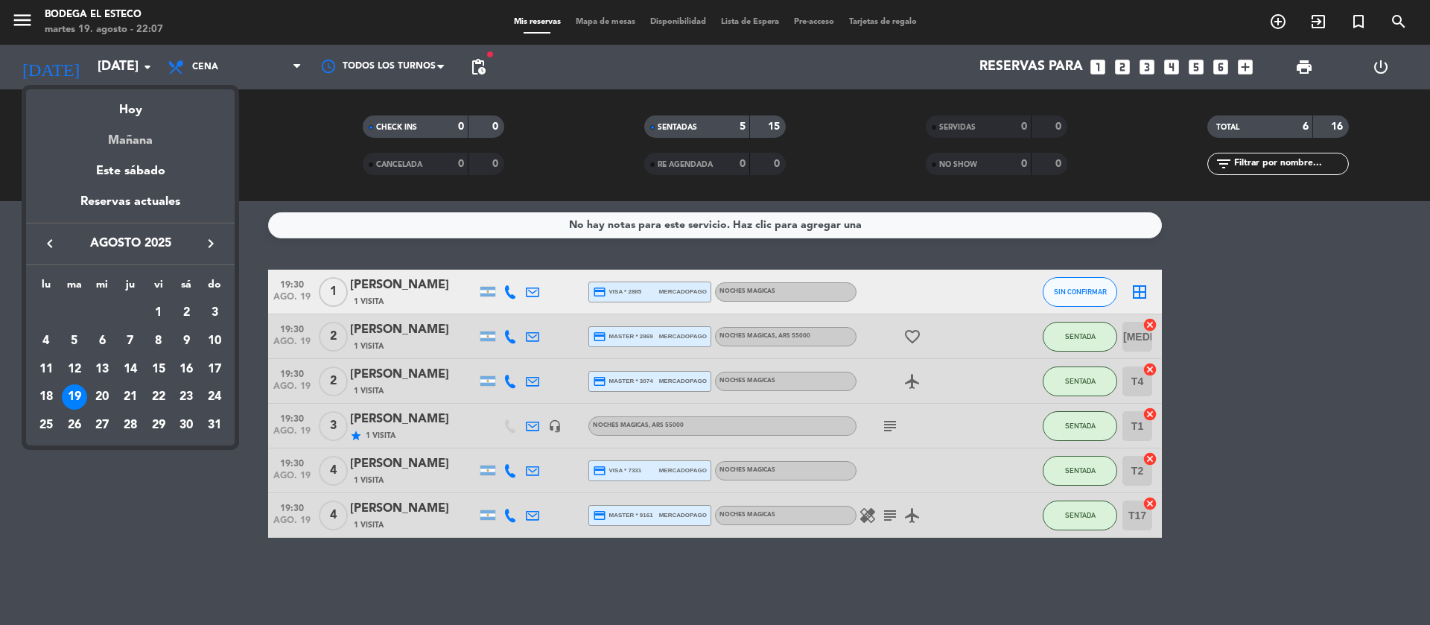
click at [145, 139] on div "Mañana" at bounding box center [130, 135] width 209 height 31
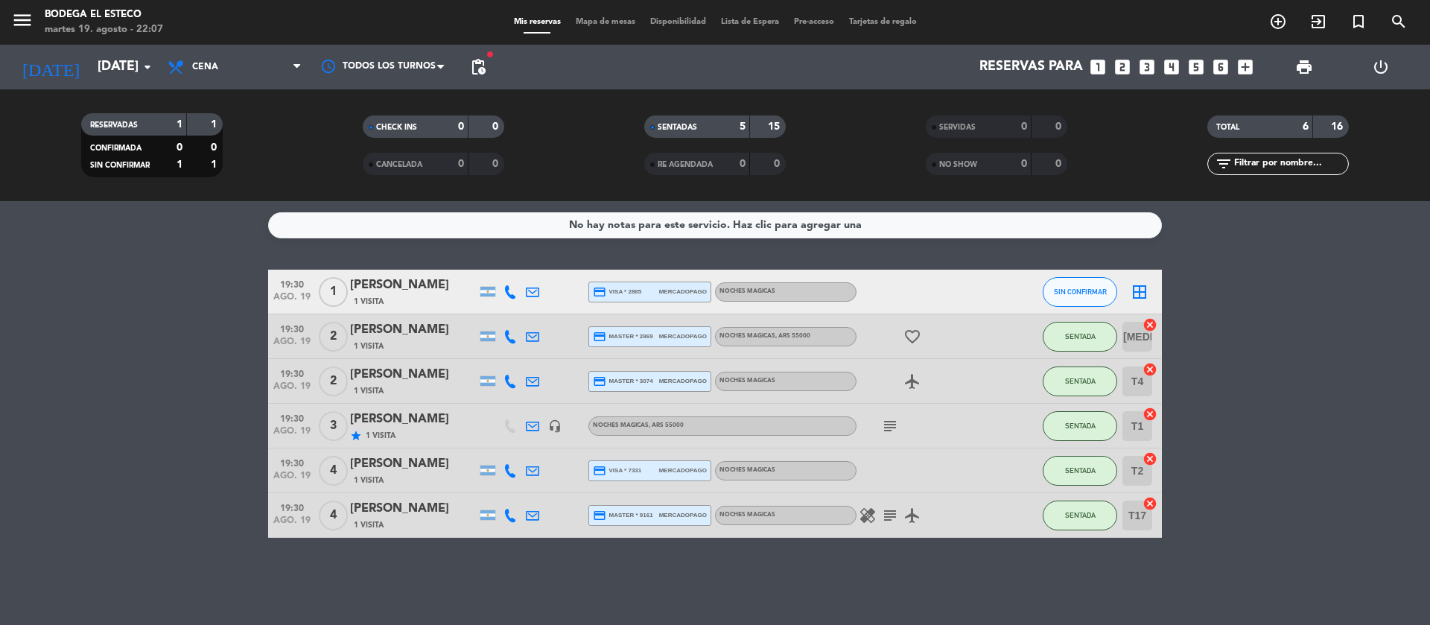
type input "mié. 20 ago."
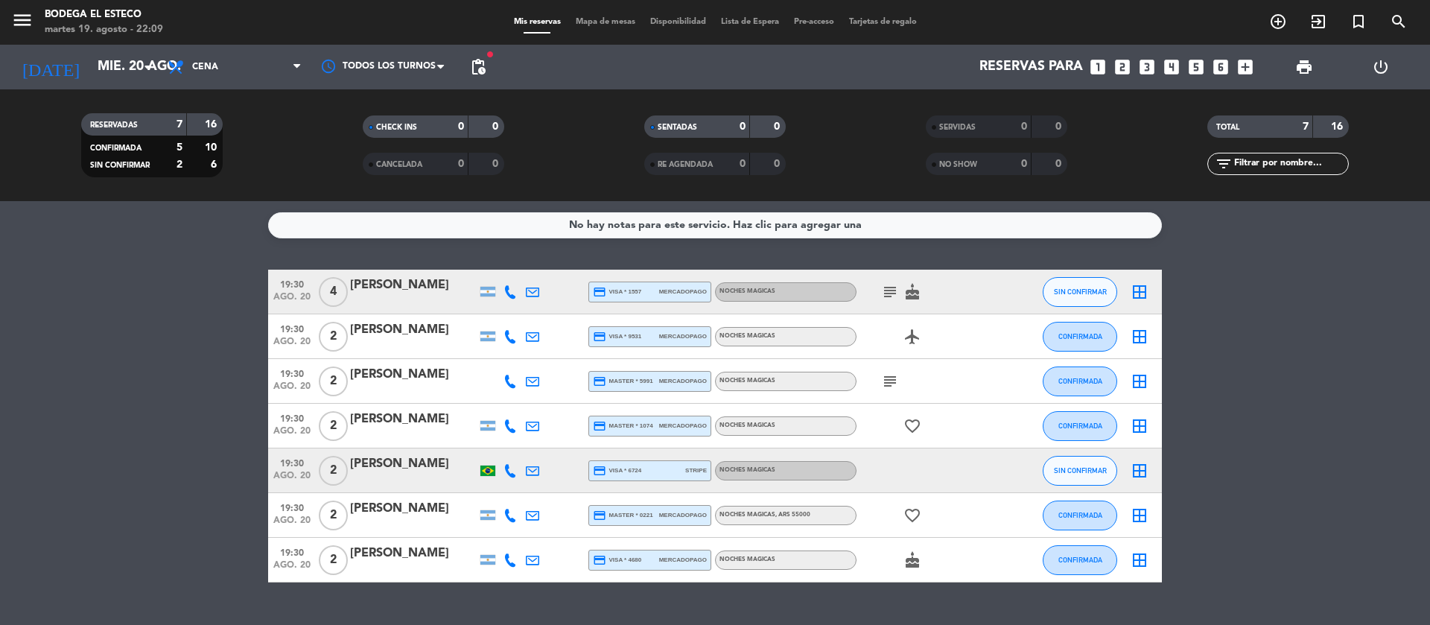
drag, startPoint x: 1280, startPoint y: 362, endPoint x: 687, endPoint y: 101, distance: 647.3
click at [1271, 362] on bookings-row "19:30 [DATE] 4 [PERSON_NAME] credit_card visa * 1557 mercadopago NOCHES MAGICAS…" at bounding box center [715, 426] width 1430 height 313
